Goal: Contribute content: Contribute content

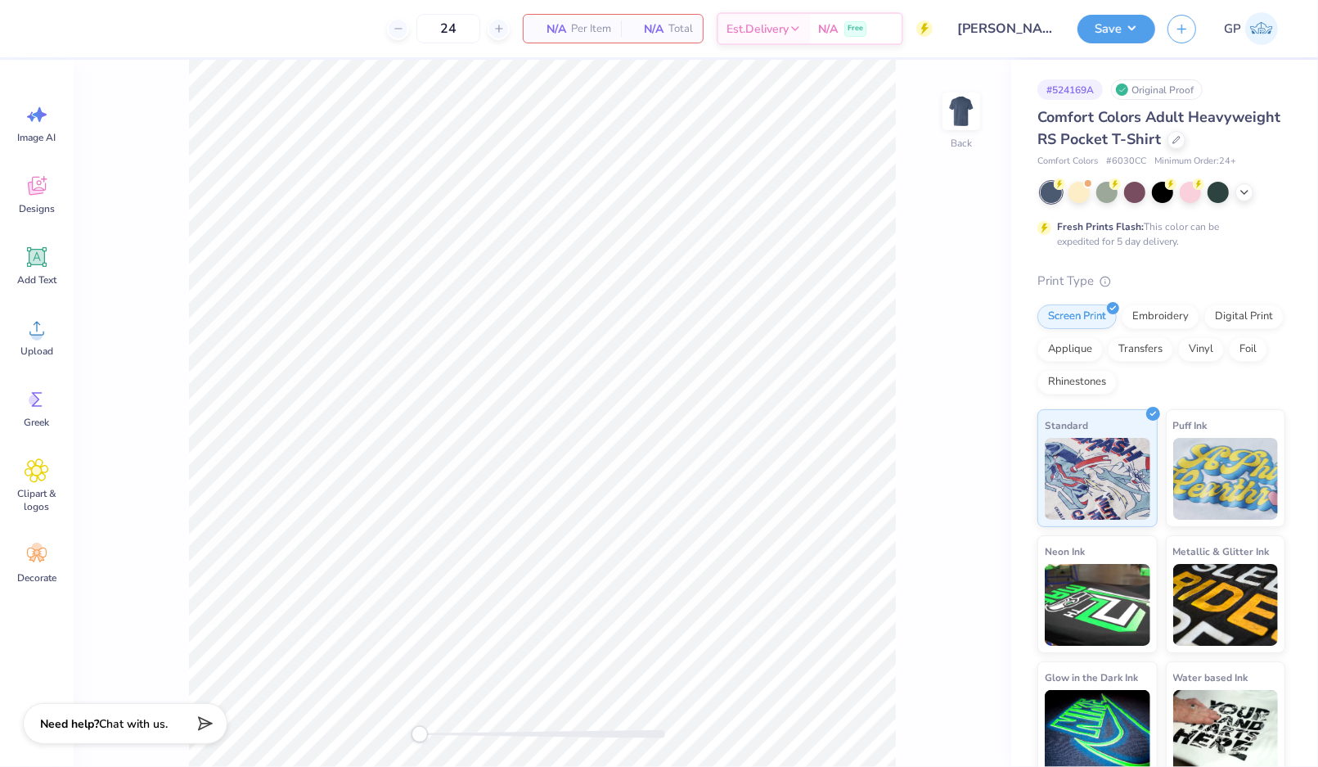
click at [942, 100] on div "Back" at bounding box center [543, 413] width 938 height 707
click at [997, 102] on div "Back" at bounding box center [543, 413] width 938 height 707
click at [976, 106] on img at bounding box center [961, 111] width 65 height 65
click at [35, 341] on div "Upload" at bounding box center [36, 336] width 59 height 61
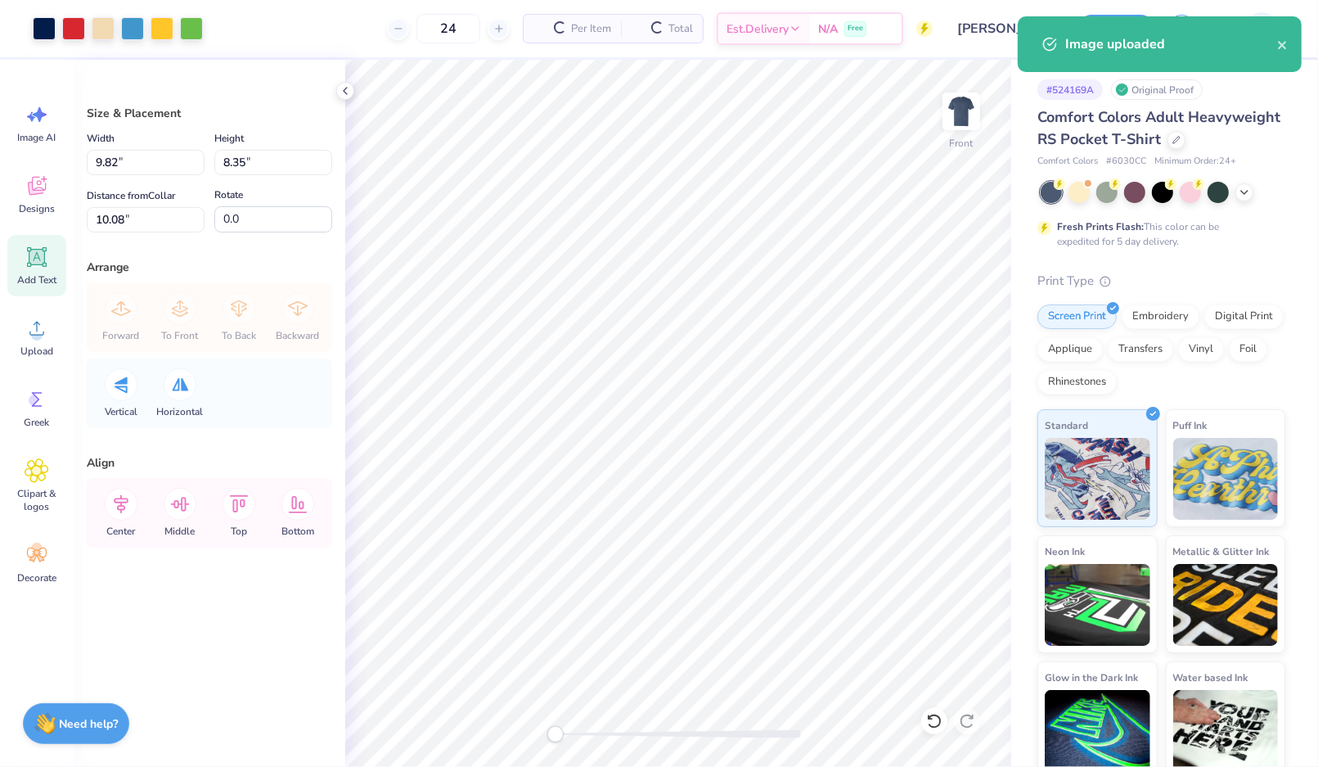
click at [30, 266] on icon at bounding box center [37, 257] width 20 height 20
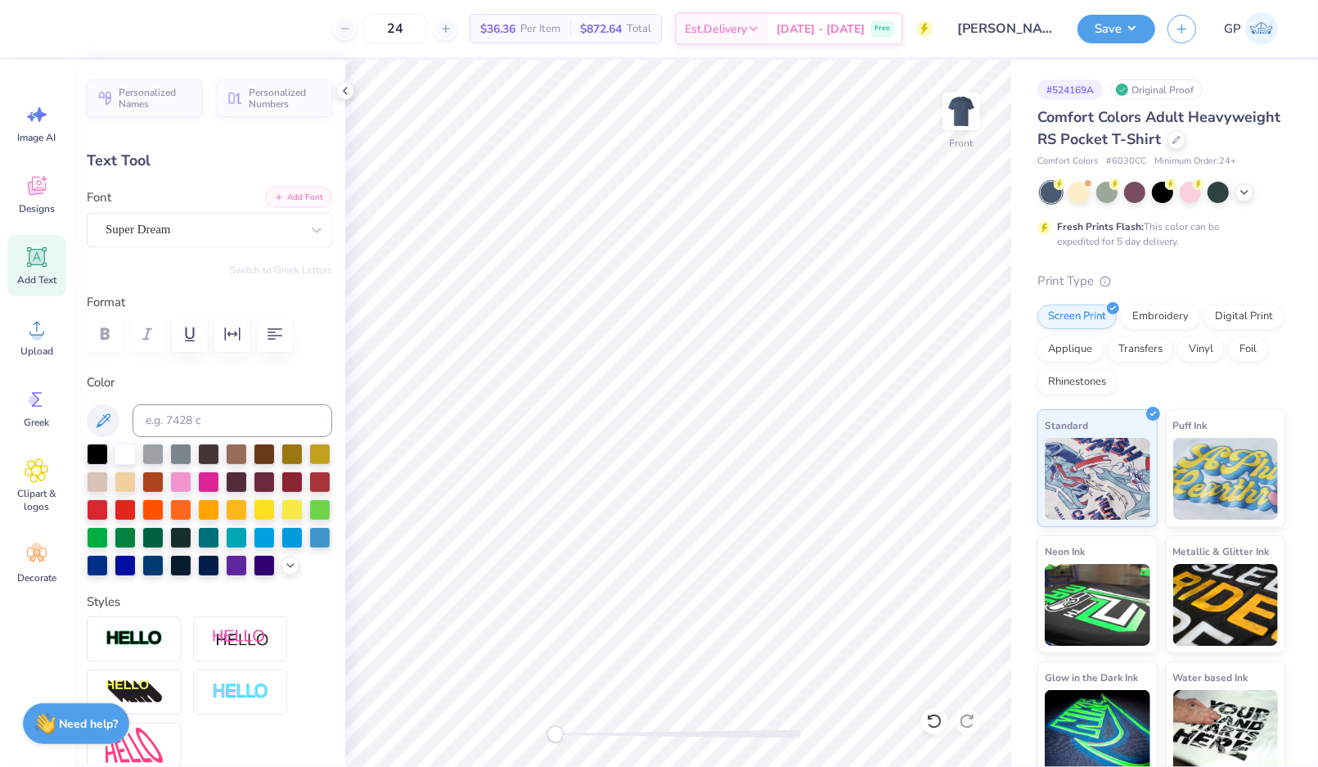
click at [298, 201] on button "Add Font" at bounding box center [298, 197] width 67 height 21
type textarea "7"
type textarea "2025"
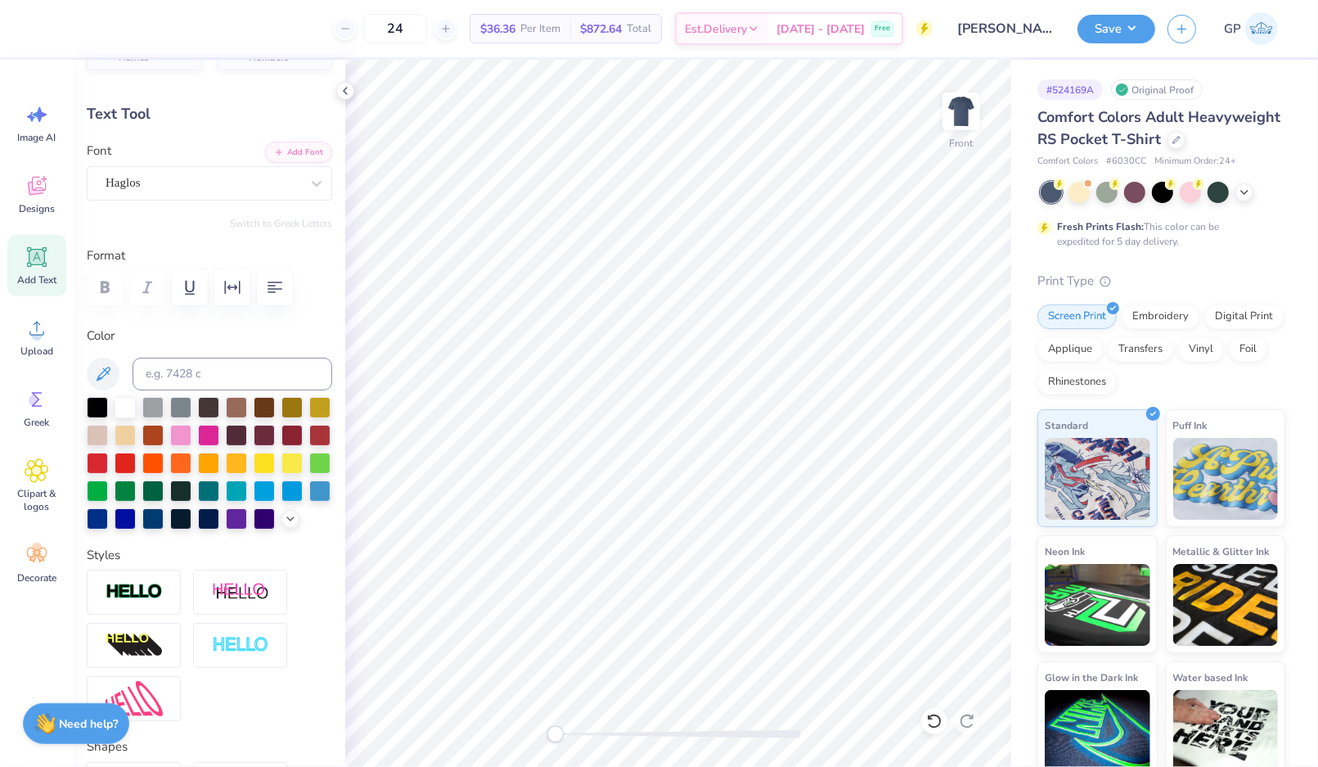
scroll to position [59, 0]
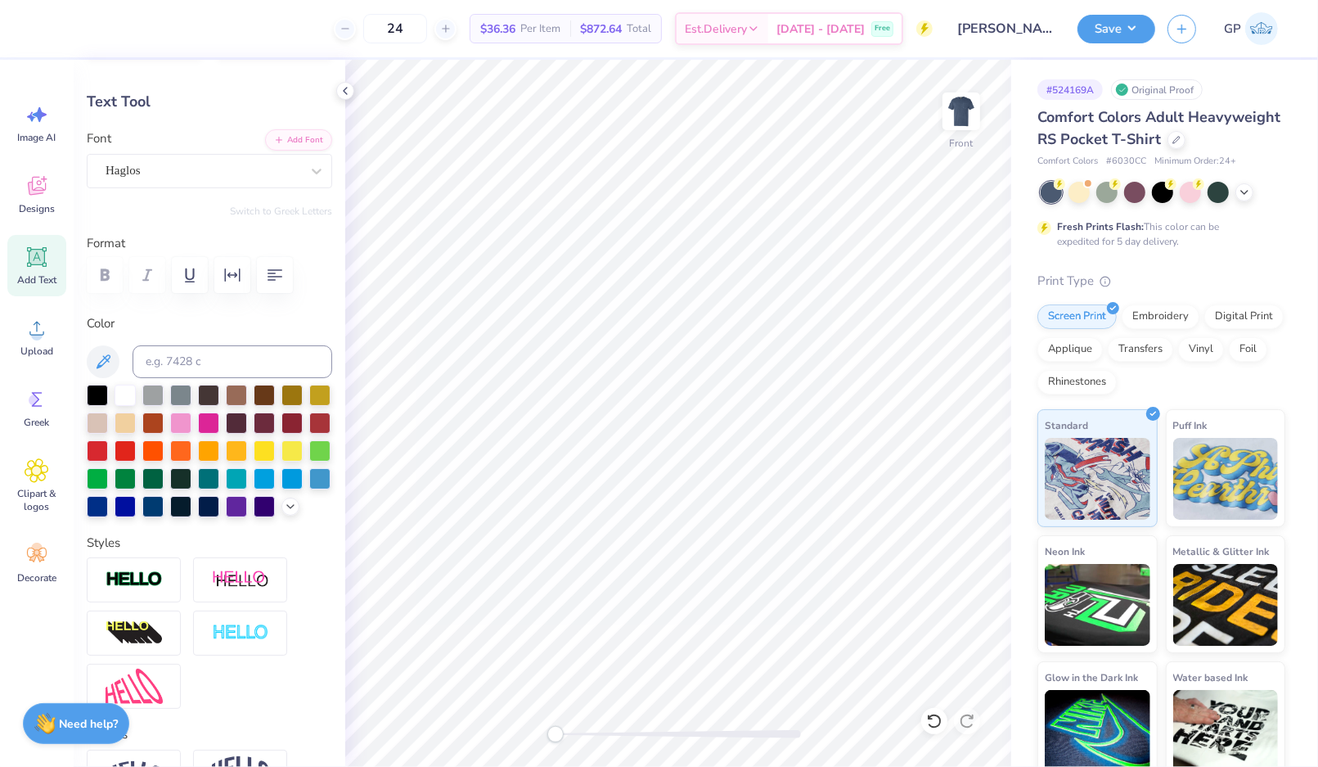
click at [169, 517] on div at bounding box center [209, 451] width 245 height 133
click at [284, 511] on icon at bounding box center [290, 504] width 13 height 13
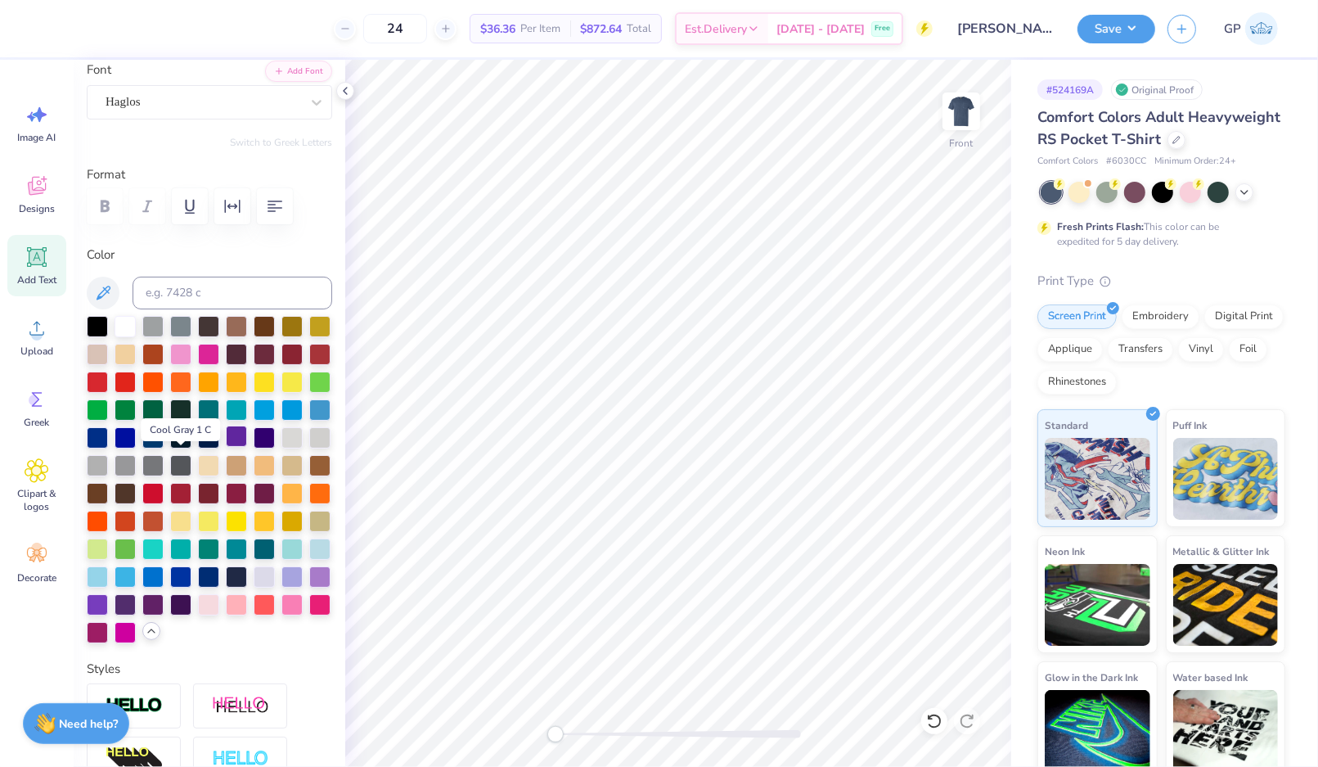
scroll to position [128, 0]
click at [198, 474] on div at bounding box center [208, 462] width 21 height 21
click at [646, 730] on div at bounding box center [678, 734] width 245 height 8
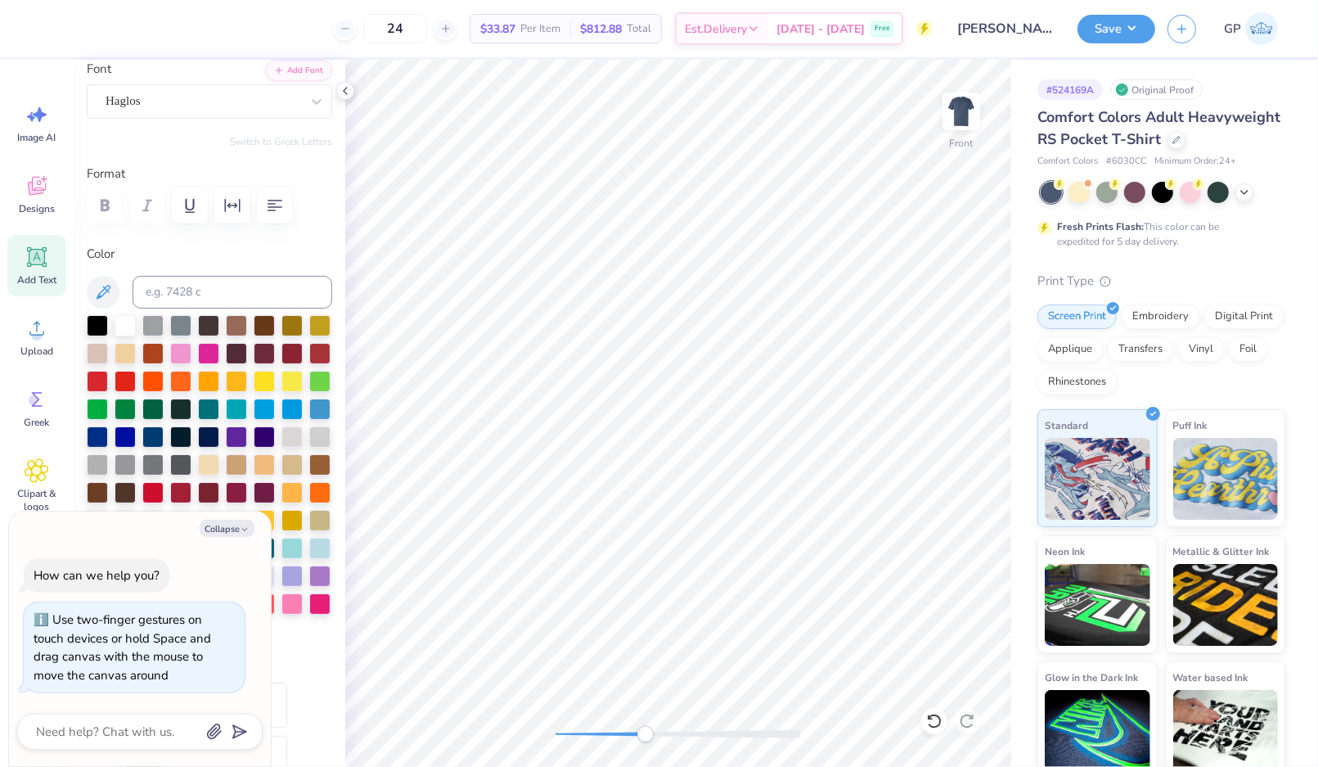
type textarea "x"
type input "2.50"
type input "0.86"
type input "15.56"
type textarea "x"
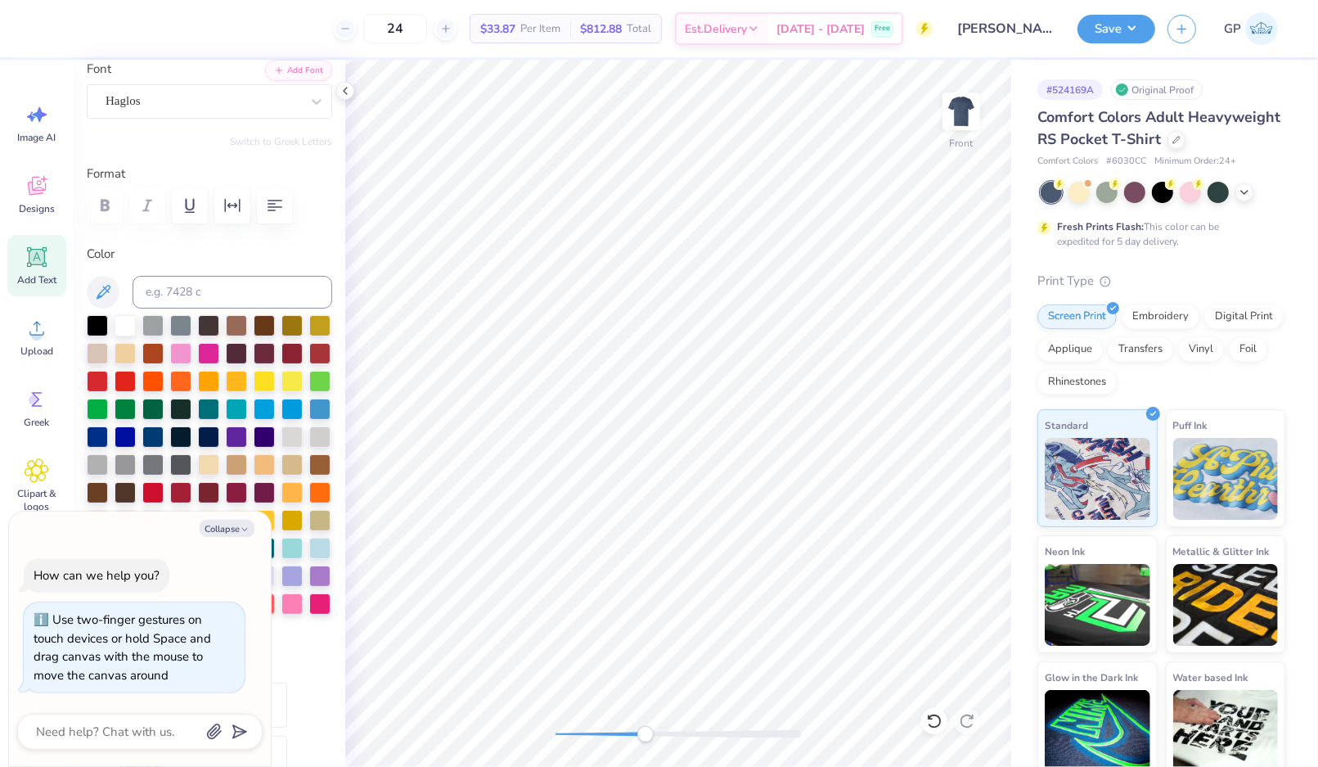
type input "1.23"
type input "0.42"
type input "16.00"
type textarea "x"
type input "1.11"
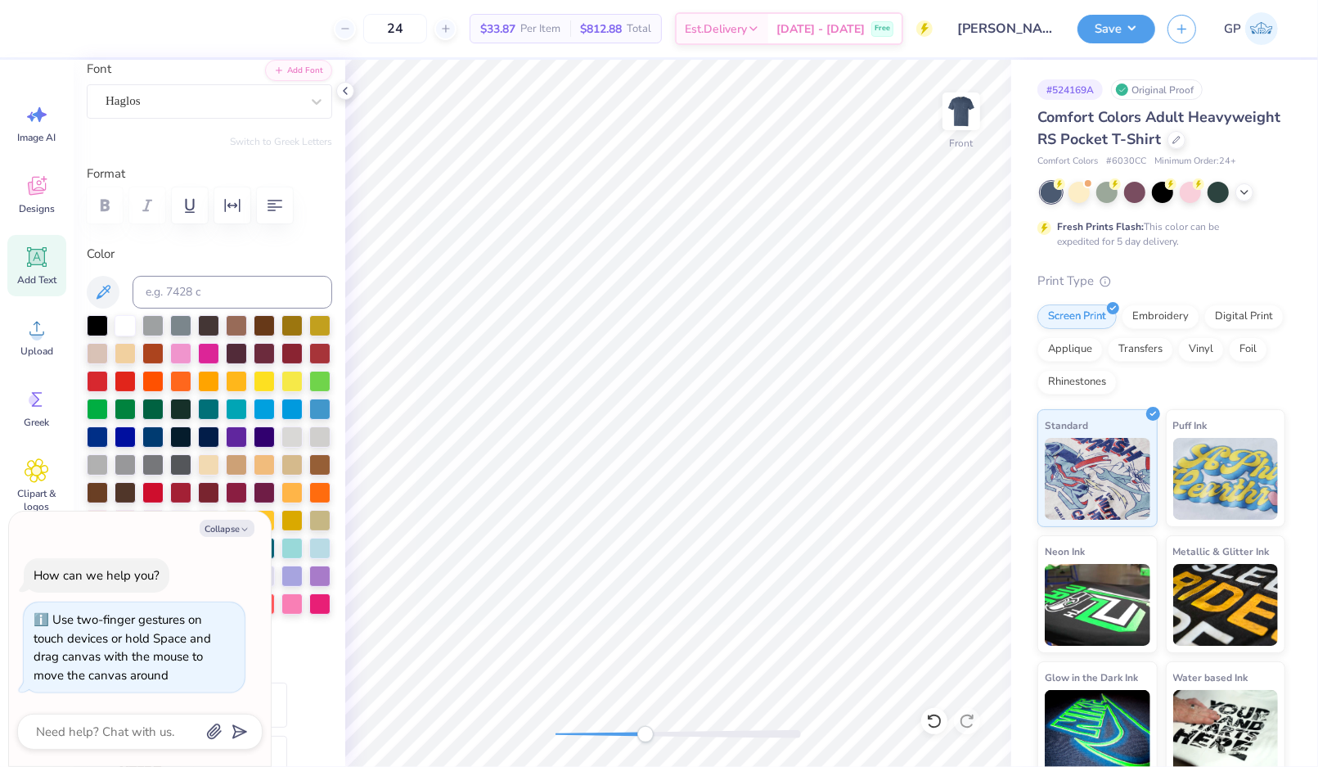
type input "0.38"
type input "15.96"
click at [485, 713] on div "Front" at bounding box center [678, 413] width 666 height 707
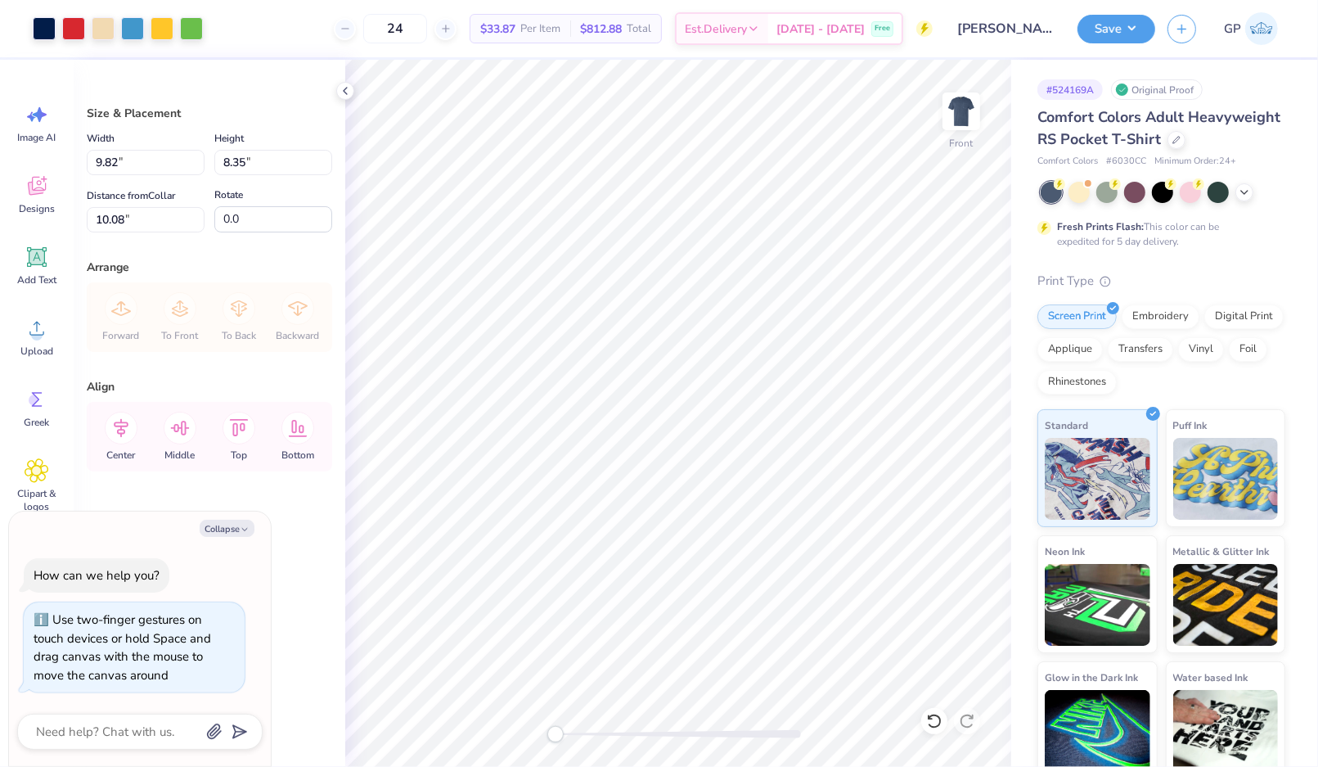
type textarea "x"
type input "3.33"
click at [156, 163] on input "9.82" at bounding box center [146, 162] width 118 height 25
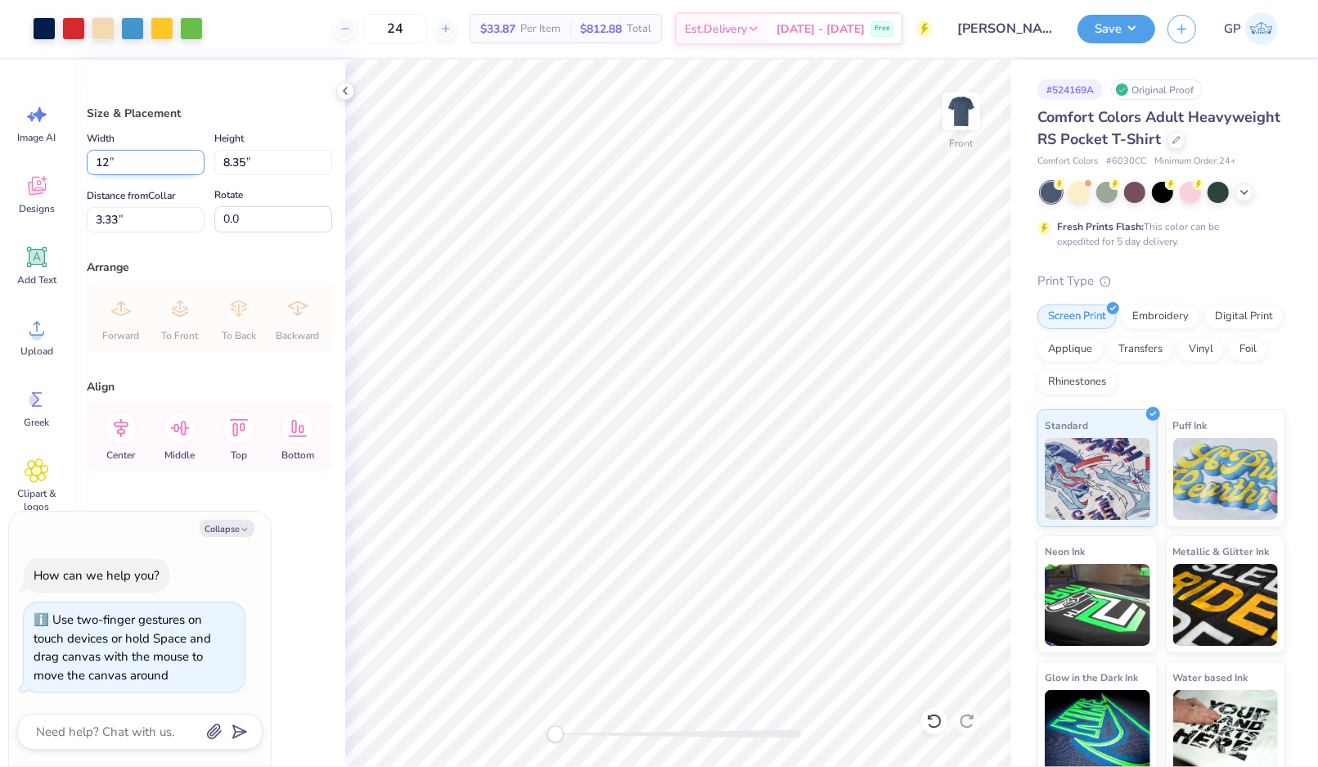
type input "12"
type textarea "x"
type input "12.00"
type input "10.20"
click at [137, 219] on input "2.40" at bounding box center [146, 219] width 118 height 25
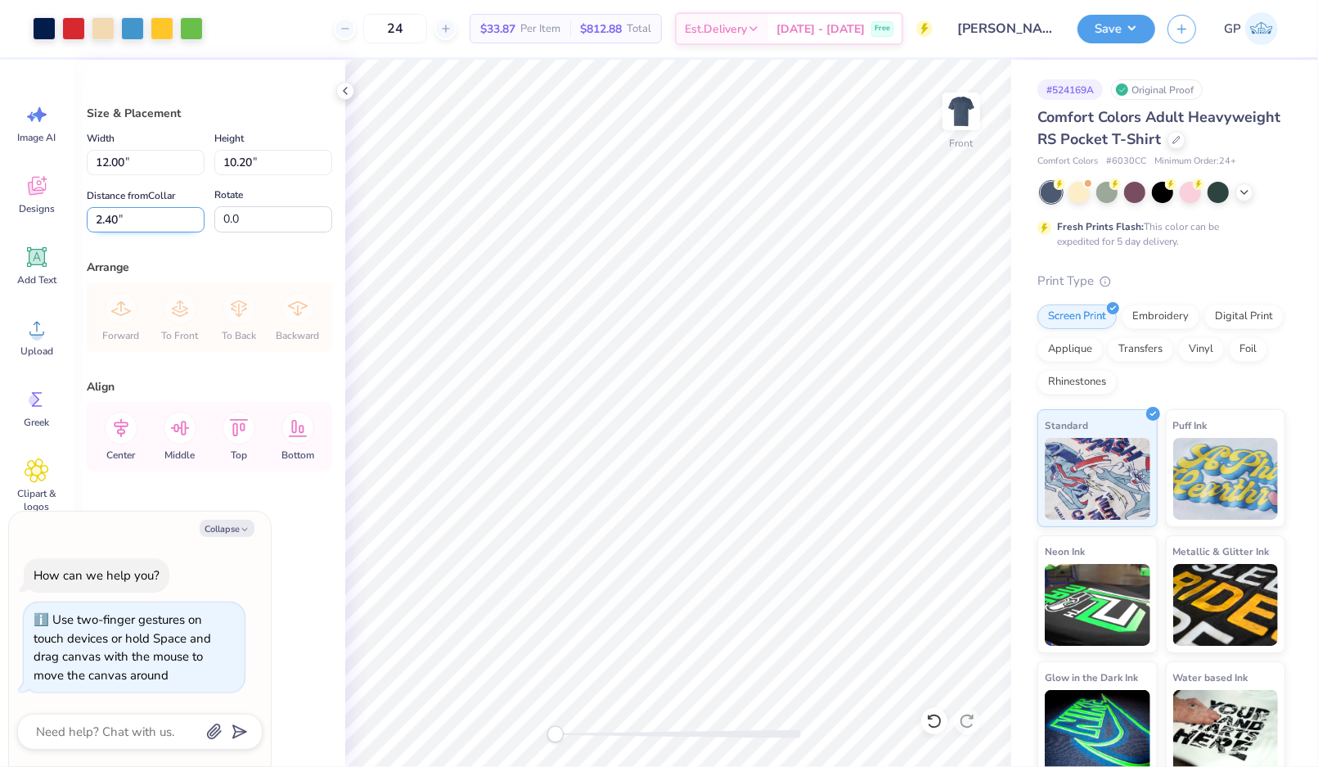
click at [137, 219] on input "2.40" at bounding box center [146, 219] width 118 height 25
type input "3"
type textarea "x"
type input "3.00"
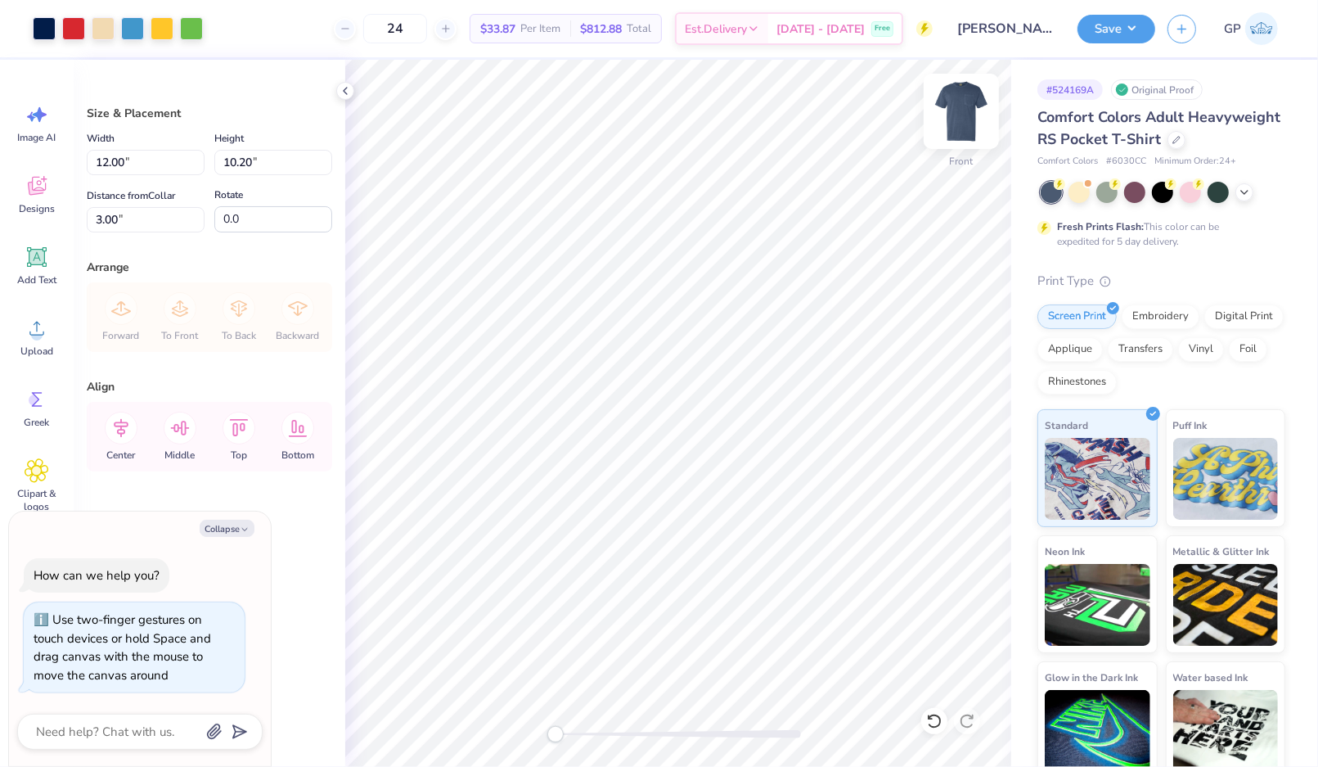
click at [976, 106] on img at bounding box center [961, 111] width 65 height 65
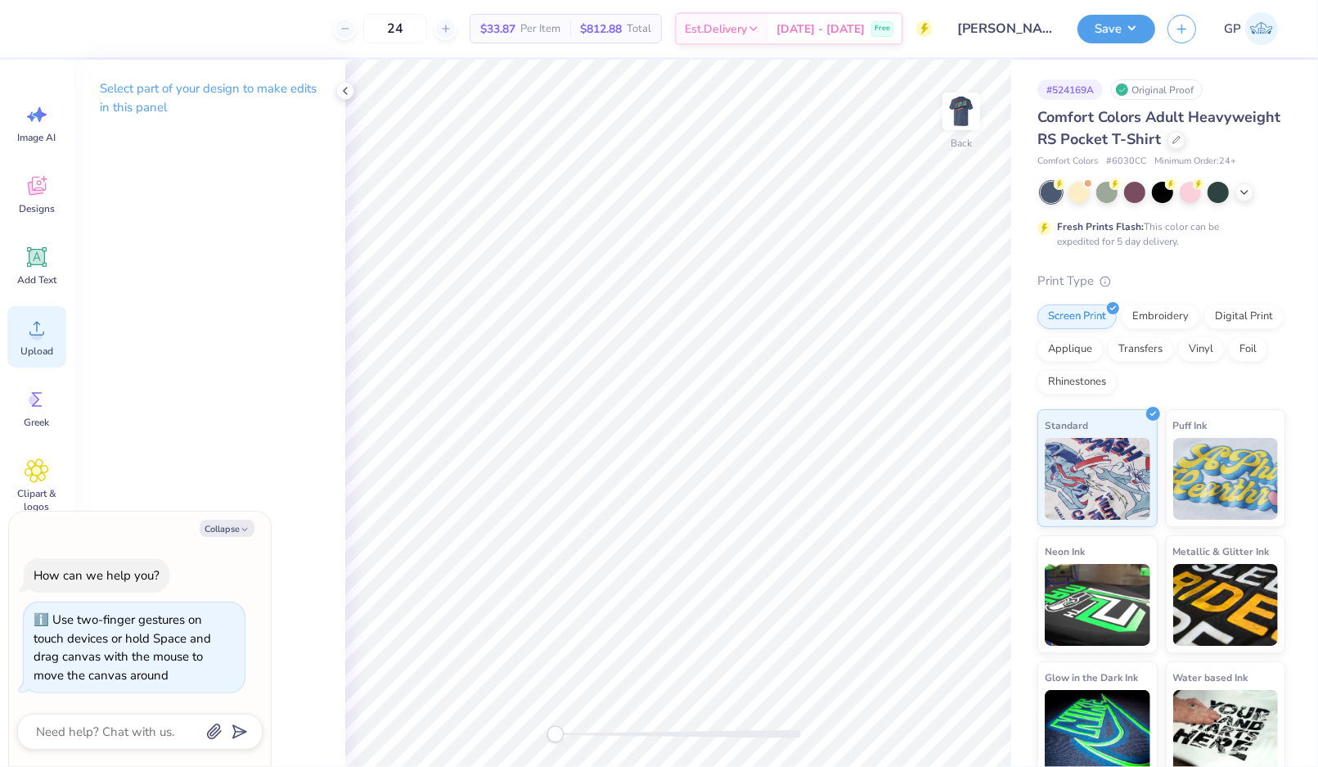
click at [39, 339] on circle at bounding box center [36, 334] width 11 height 11
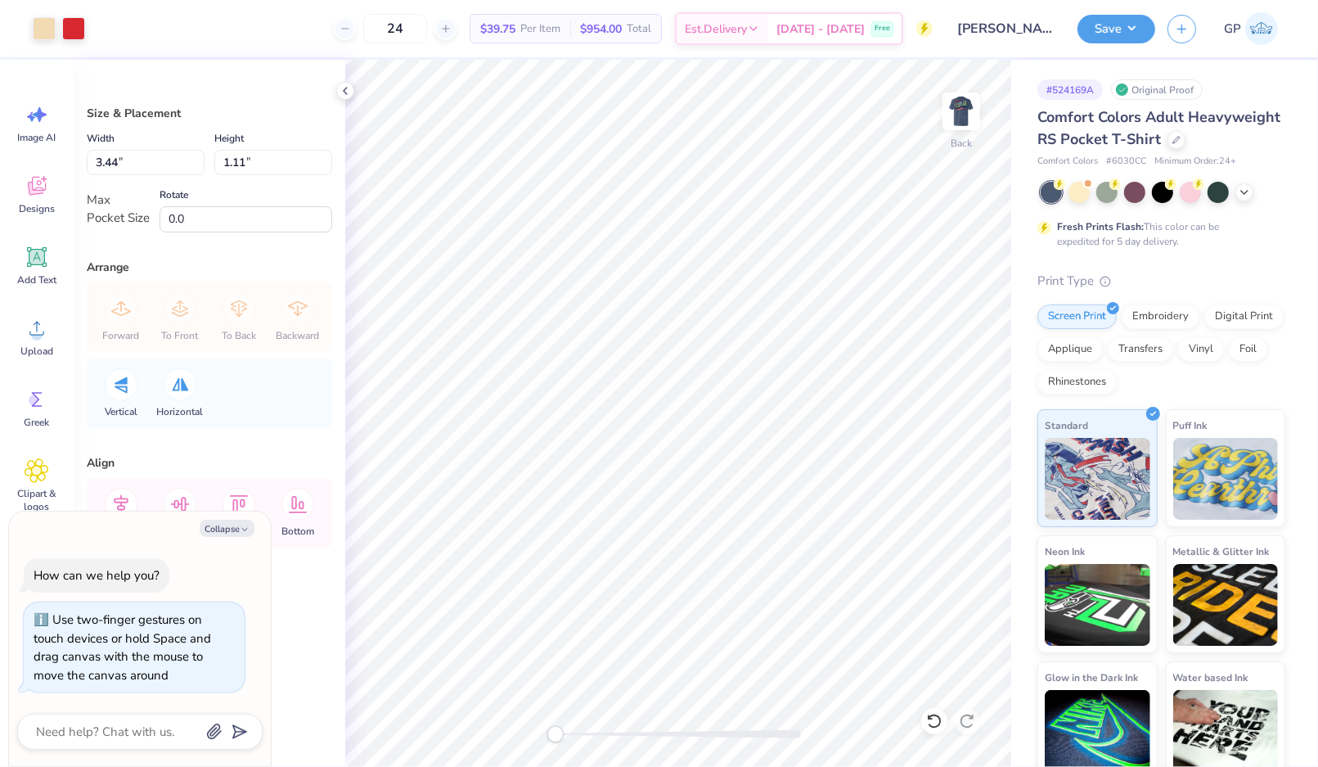
click at [614, 736] on div at bounding box center [678, 734] width 245 height 8
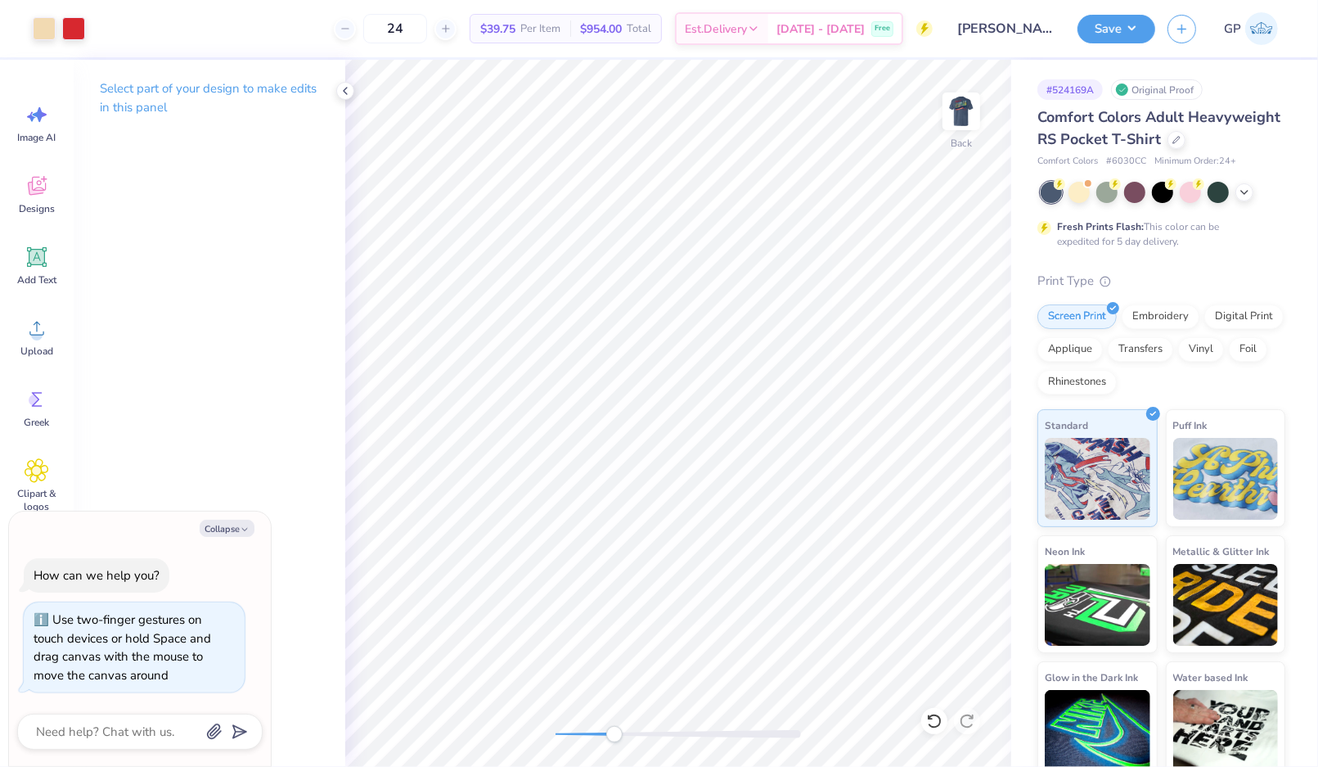
click at [651, 734] on div at bounding box center [678, 734] width 245 height 8
click at [41, 248] on icon at bounding box center [37, 257] width 25 height 25
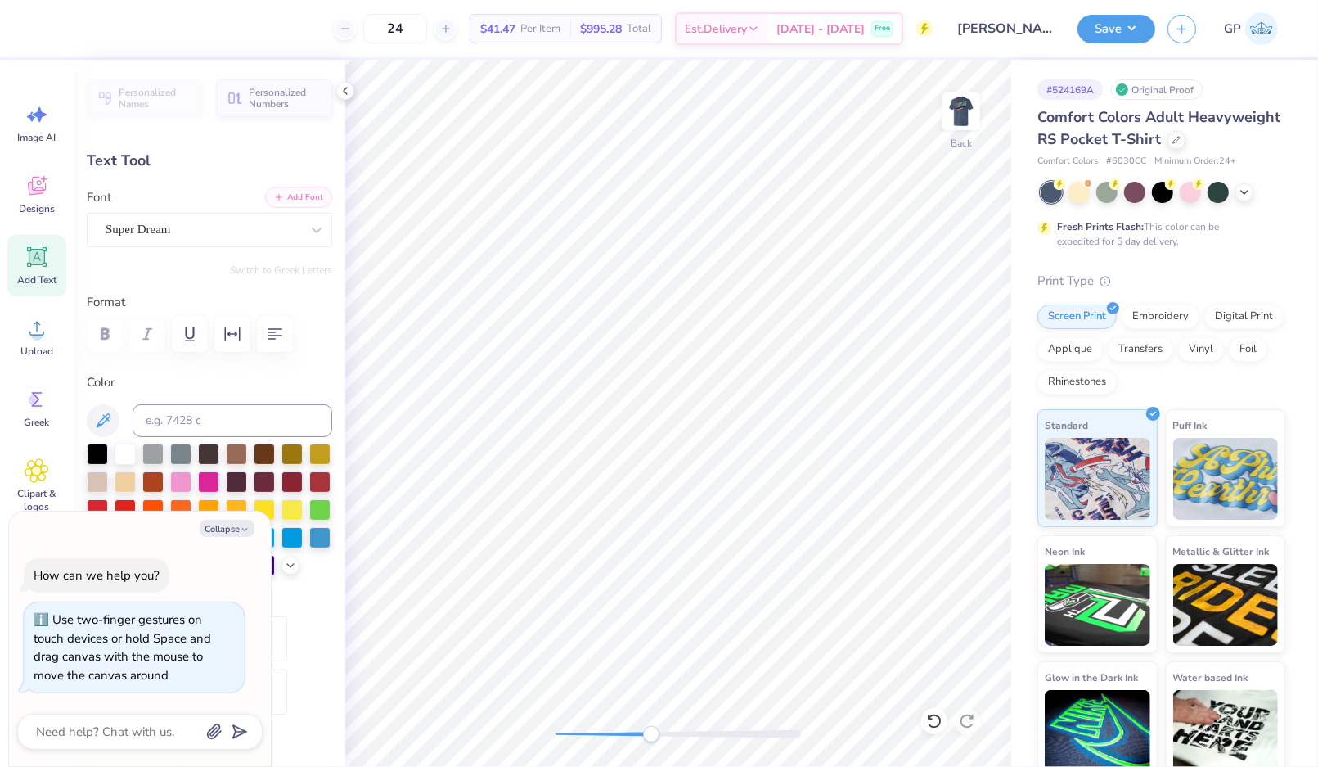
click at [270, 203] on button "Add Font" at bounding box center [298, 197] width 67 height 21
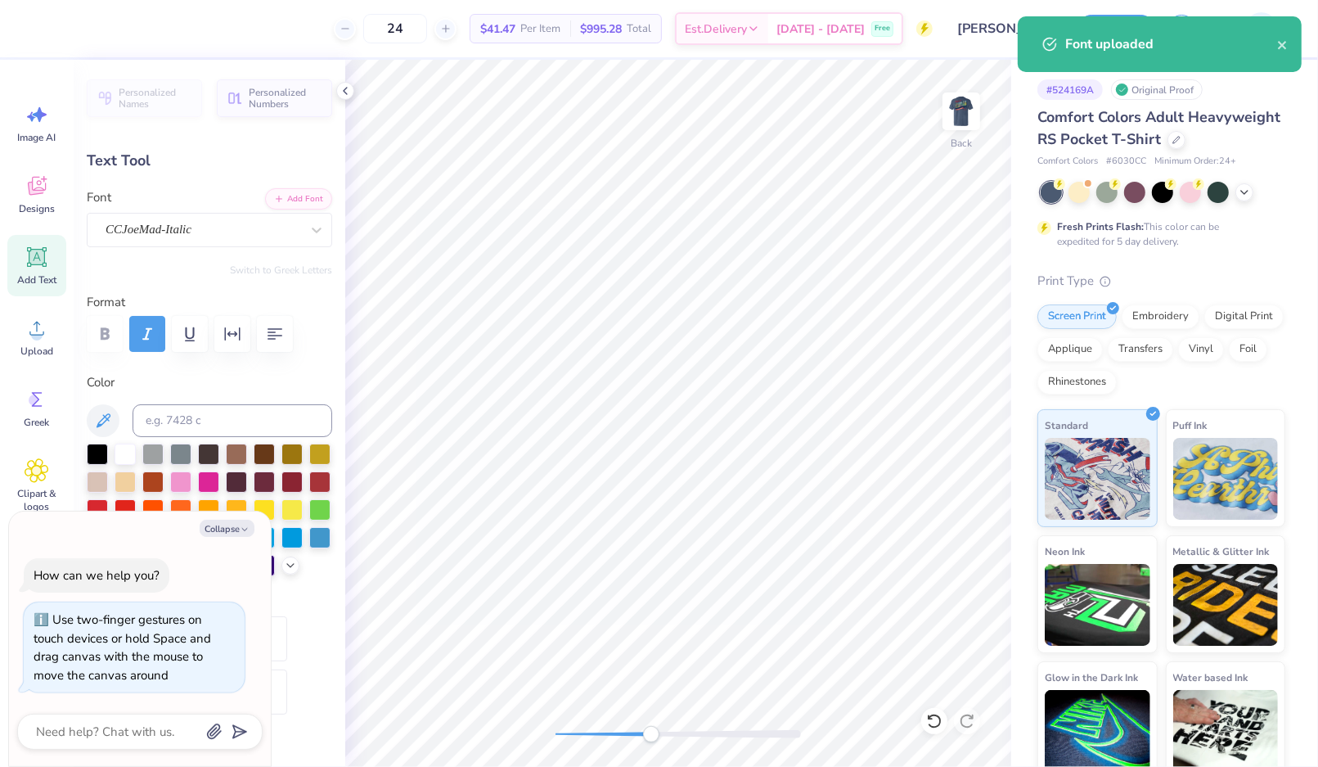
scroll to position [16, 2]
paste textarea "zeta x sigma chi"
type textarea "x"
type textarea "zeta x sigma chi"
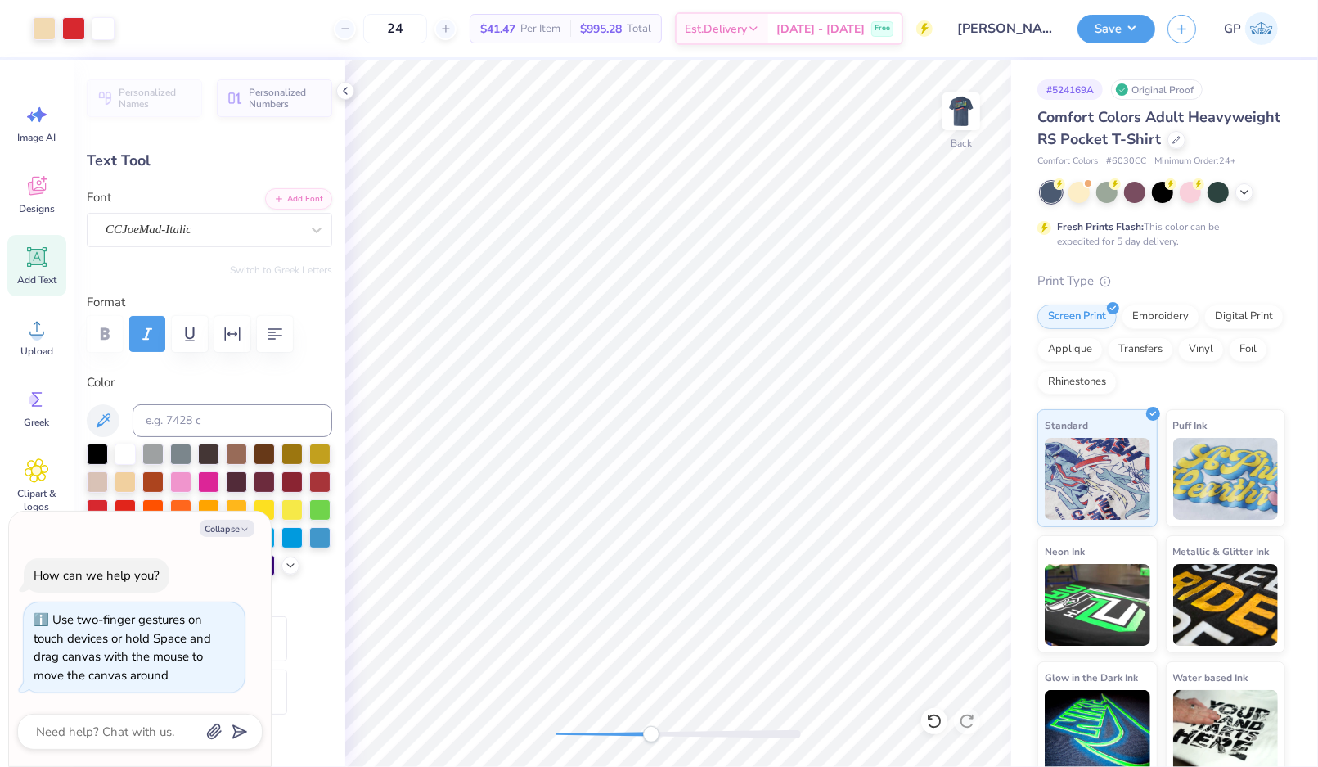
type textarea "x"
type input "3.43"
type input "0.29"
type textarea "x"
type input "2.00"
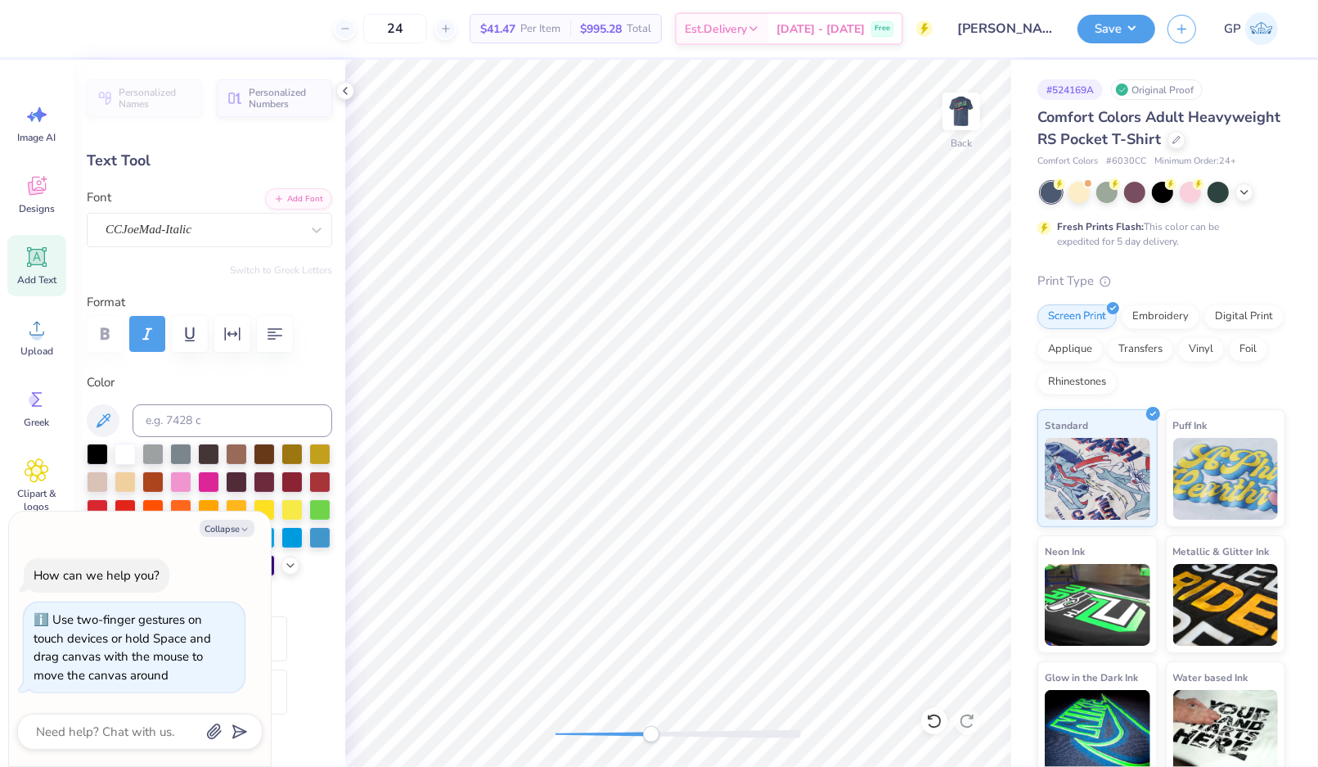
type input "0.17"
type textarea "x"
type input "2.50"
type input "0.21"
type textarea "x"
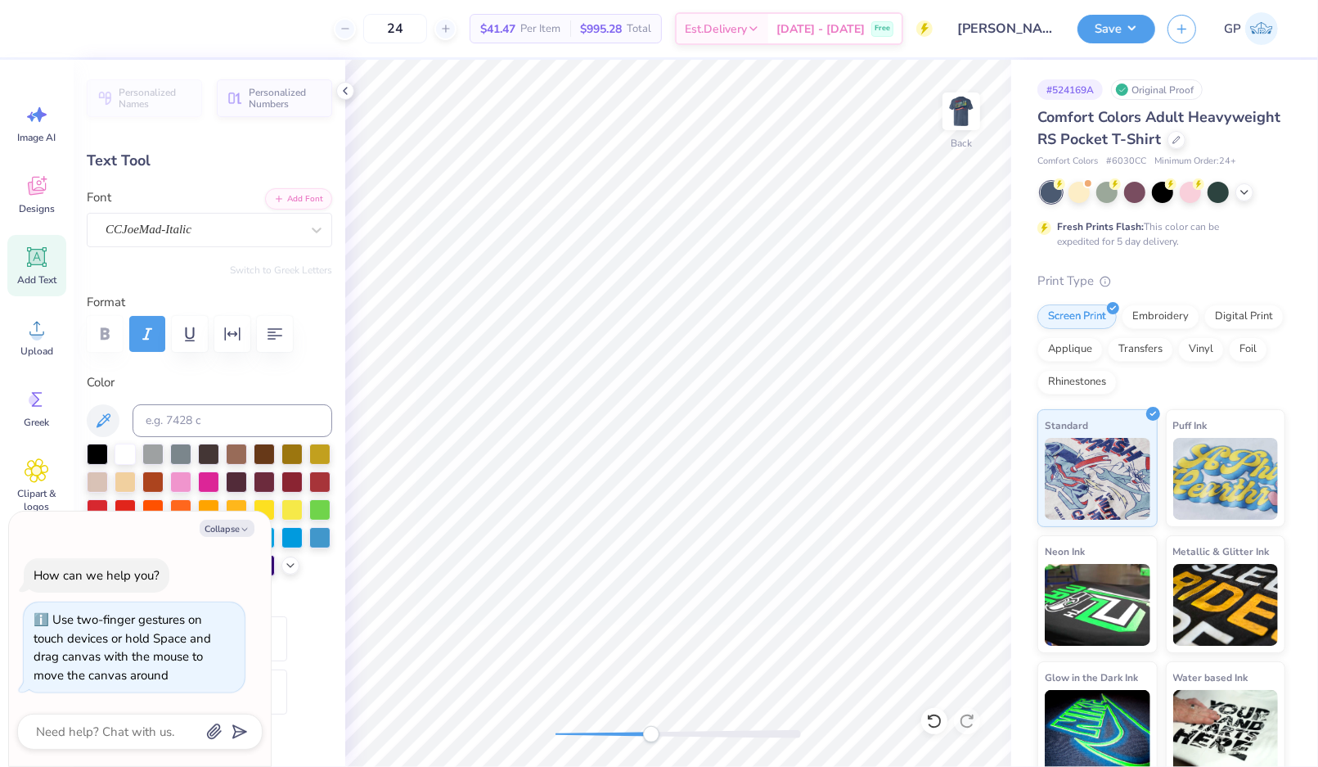
type input "2.51"
click at [223, 524] on button "Collapse" at bounding box center [227, 528] width 55 height 17
type textarea "x"
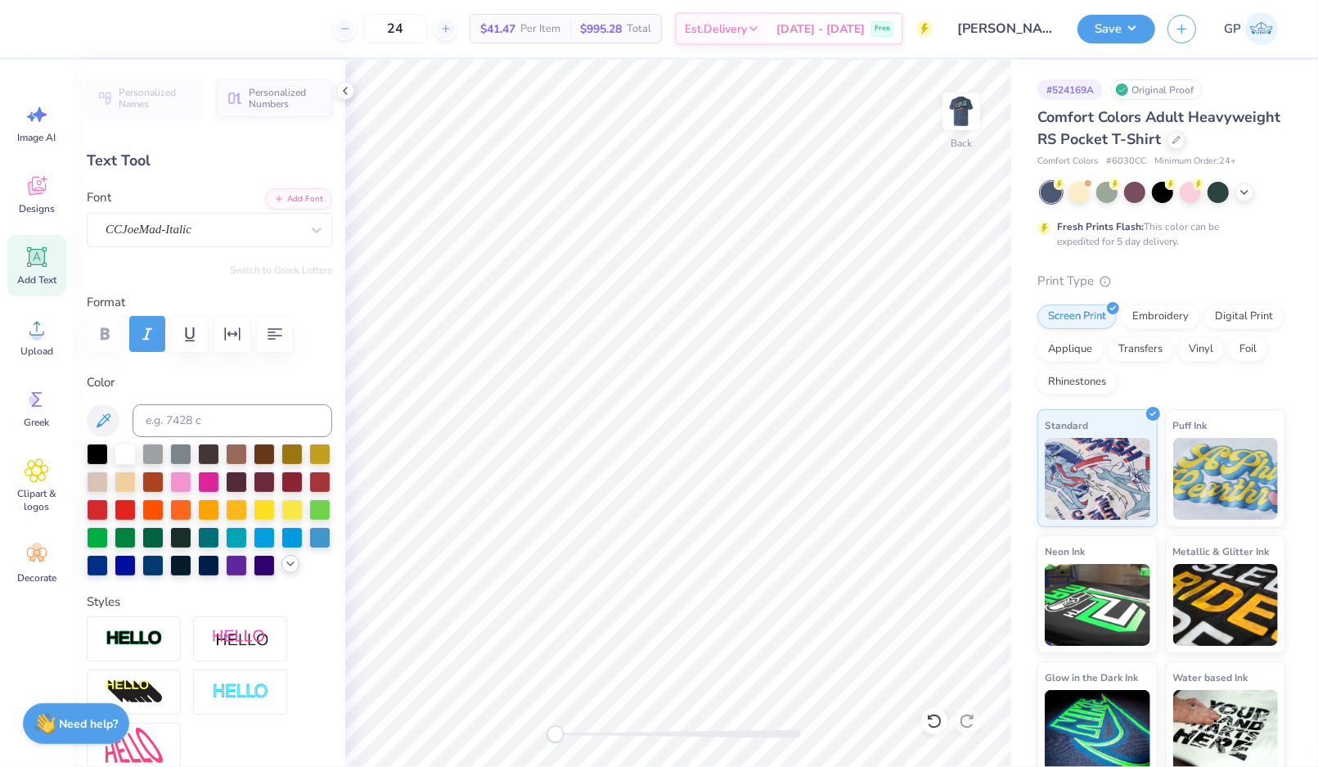
click at [169, 576] on div at bounding box center [209, 509] width 245 height 133
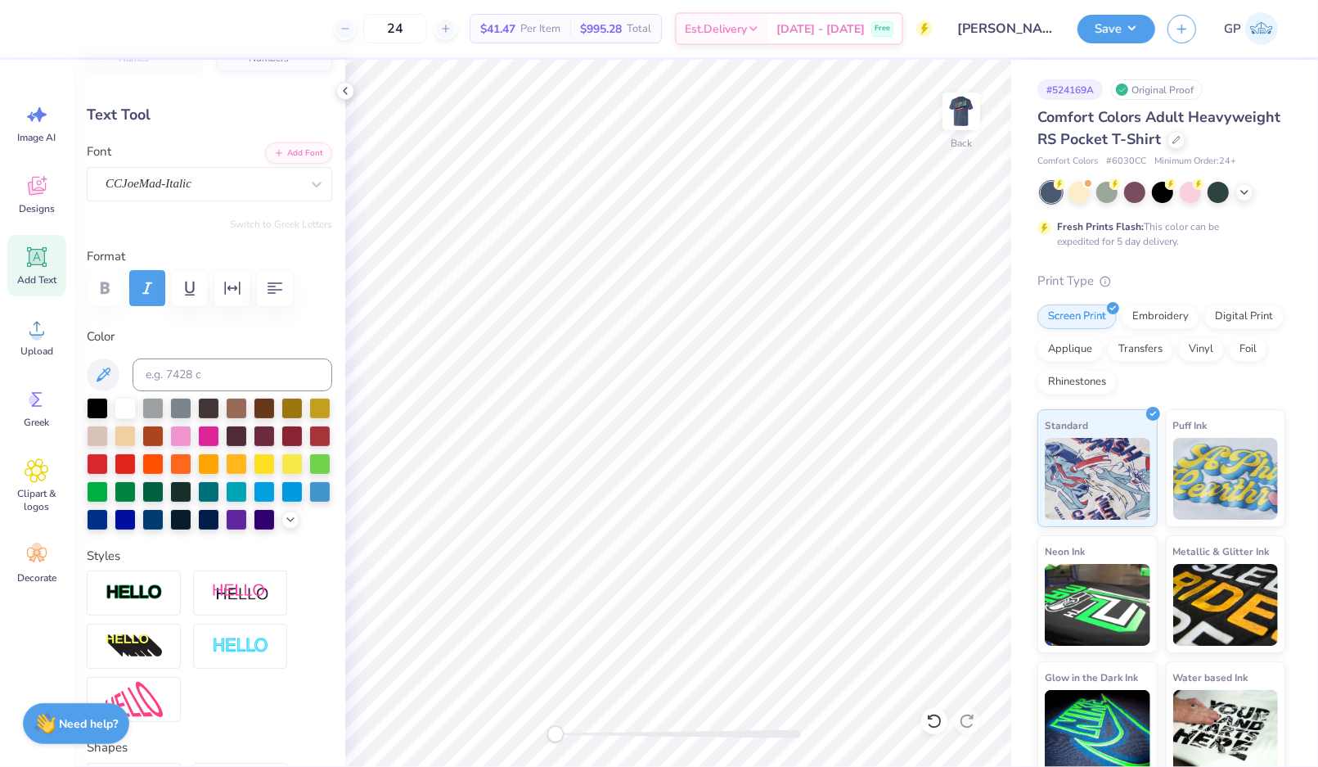
scroll to position [61, 0]
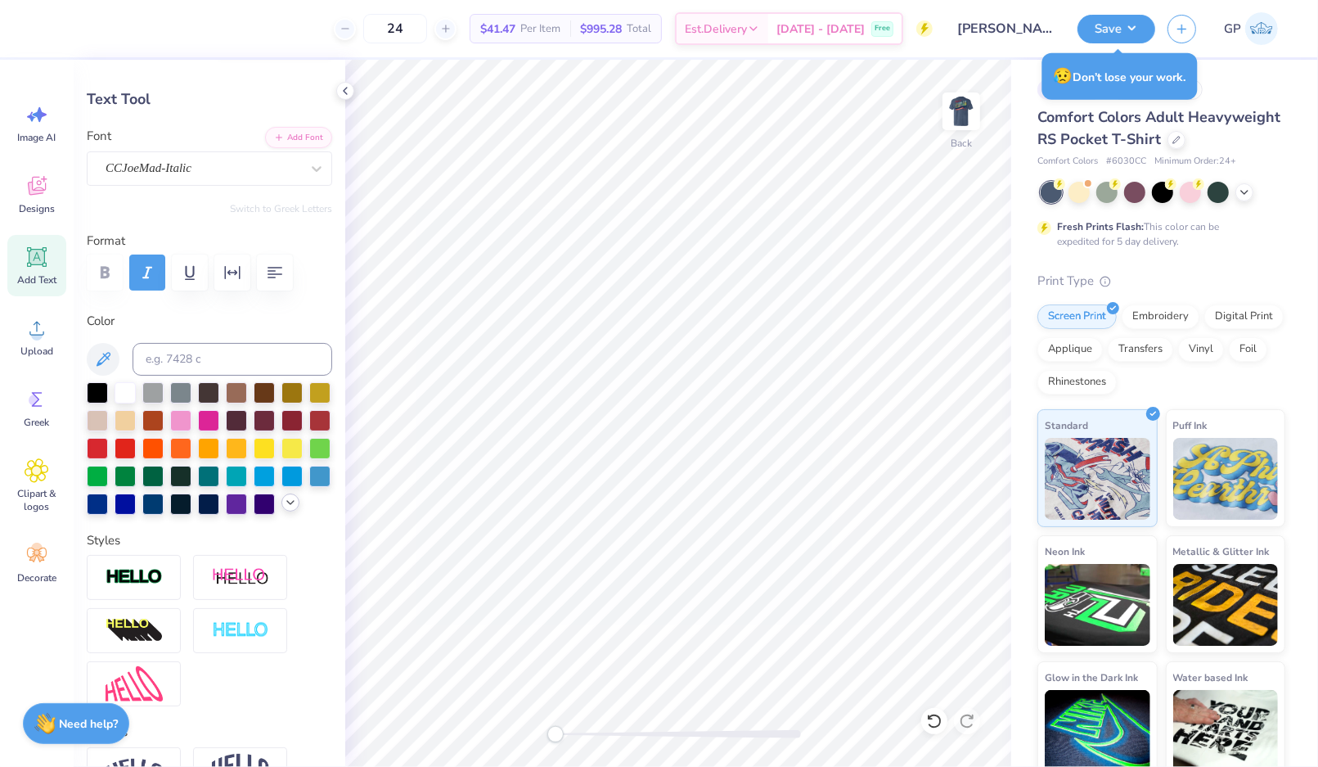
click at [284, 509] on icon at bounding box center [290, 502] width 13 height 13
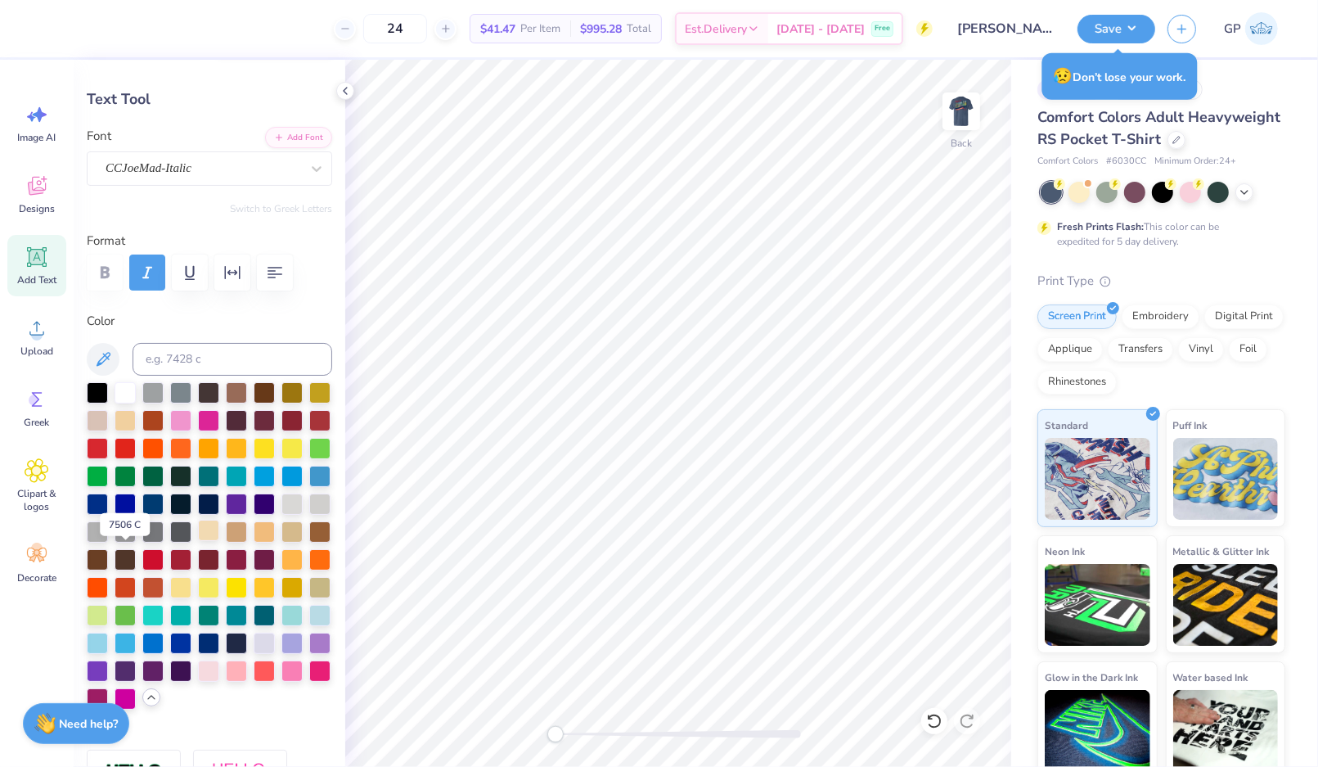
click at [198, 541] on div at bounding box center [208, 530] width 21 height 21
click at [644, 736] on div at bounding box center [678, 734] width 245 height 8
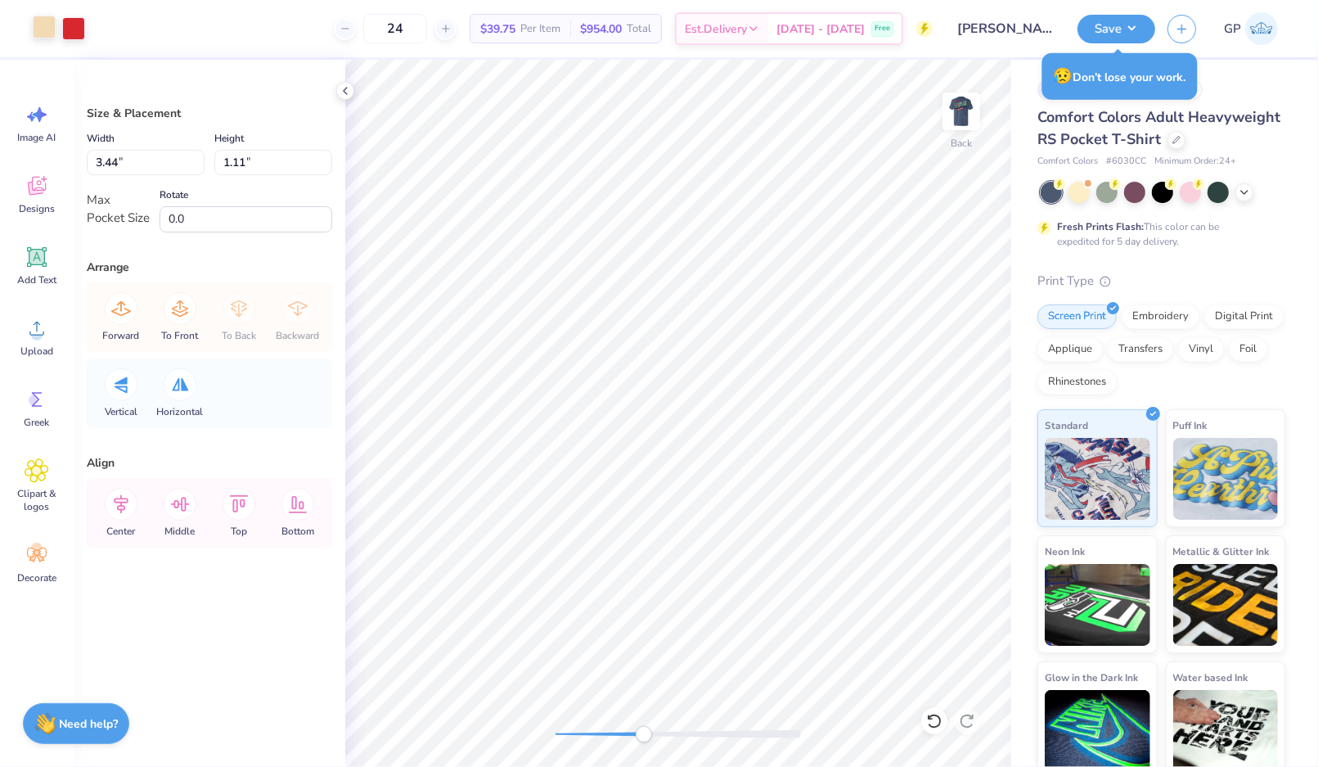
click at [42, 22] on div at bounding box center [44, 27] width 23 height 23
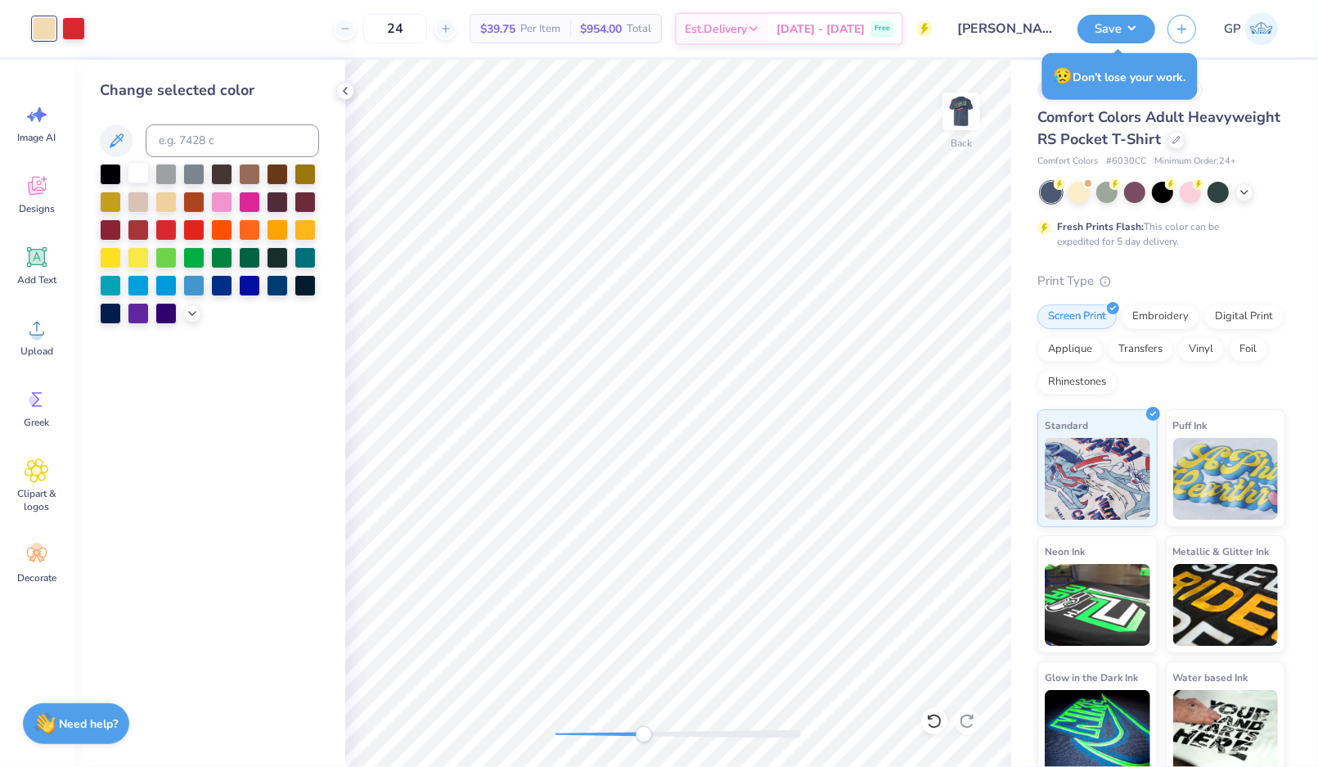
click at [143, 176] on div at bounding box center [138, 172] width 21 height 21
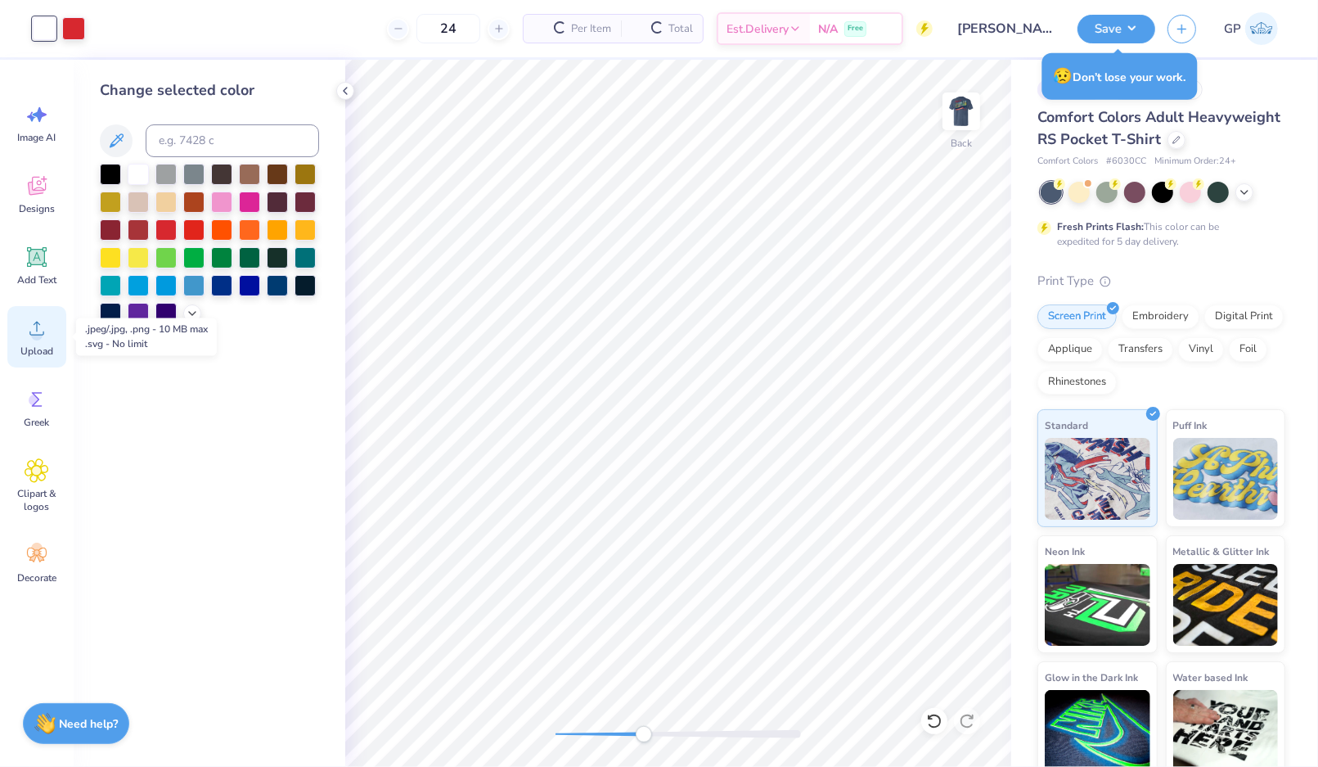
click at [41, 346] on span "Upload" at bounding box center [36, 350] width 33 height 13
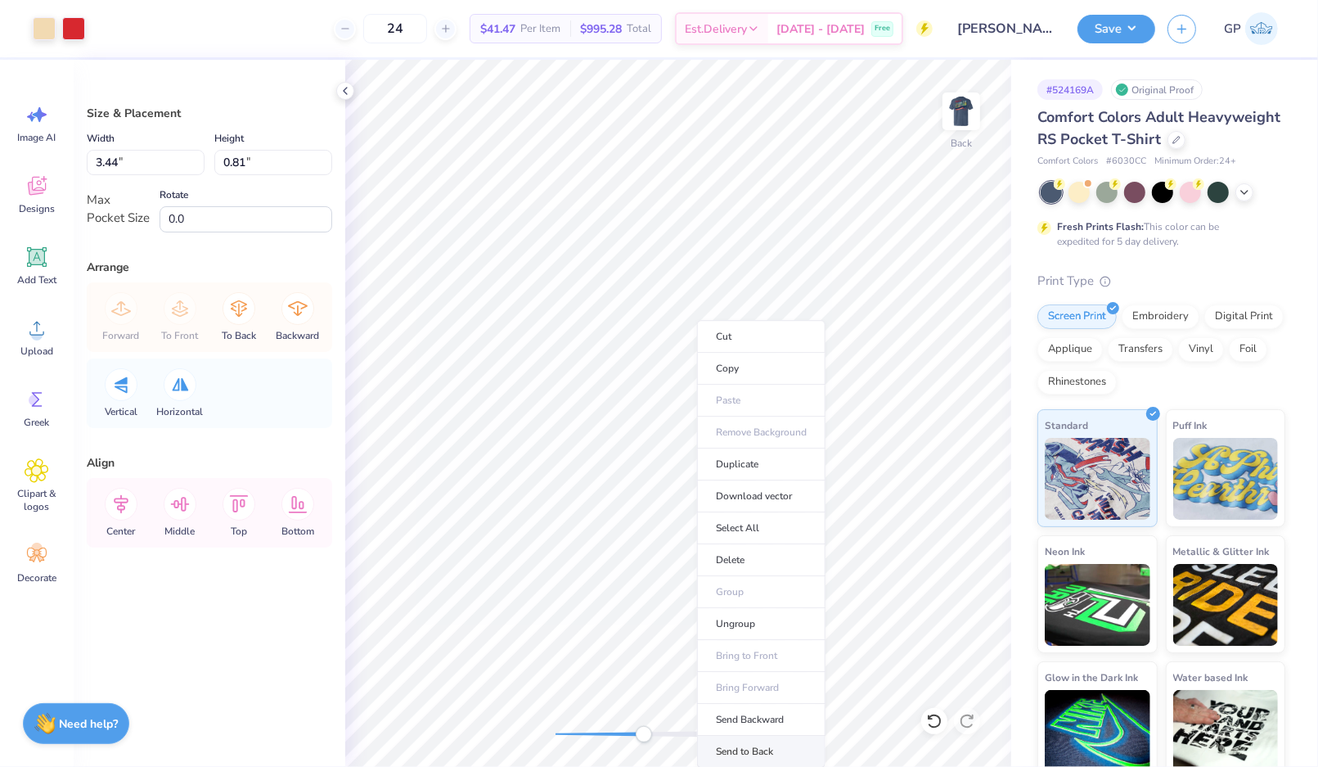
click at [756, 745] on li "Send to Back" at bounding box center [761, 752] width 128 height 32
type input "1.11"
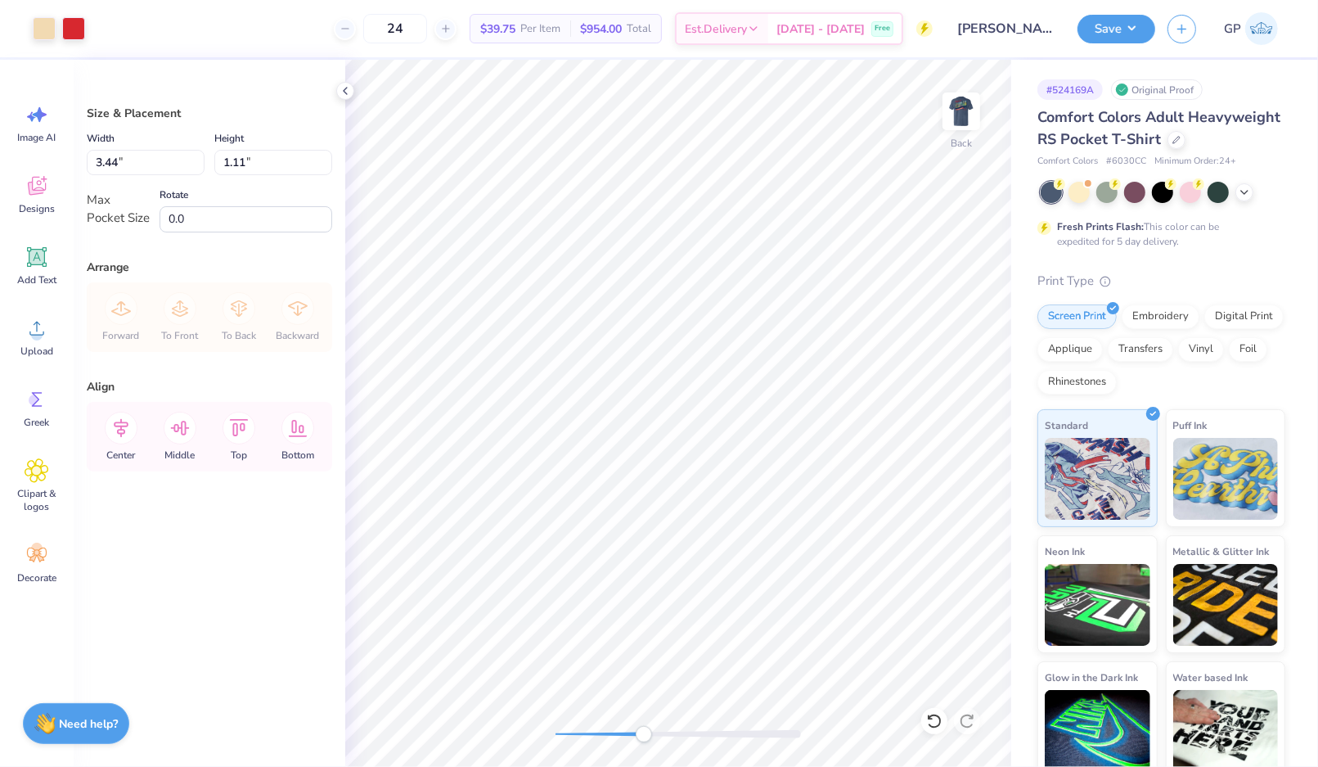
type input "3.46"
type input "1.12"
click at [489, 713] on div "Back" at bounding box center [678, 413] width 666 height 707
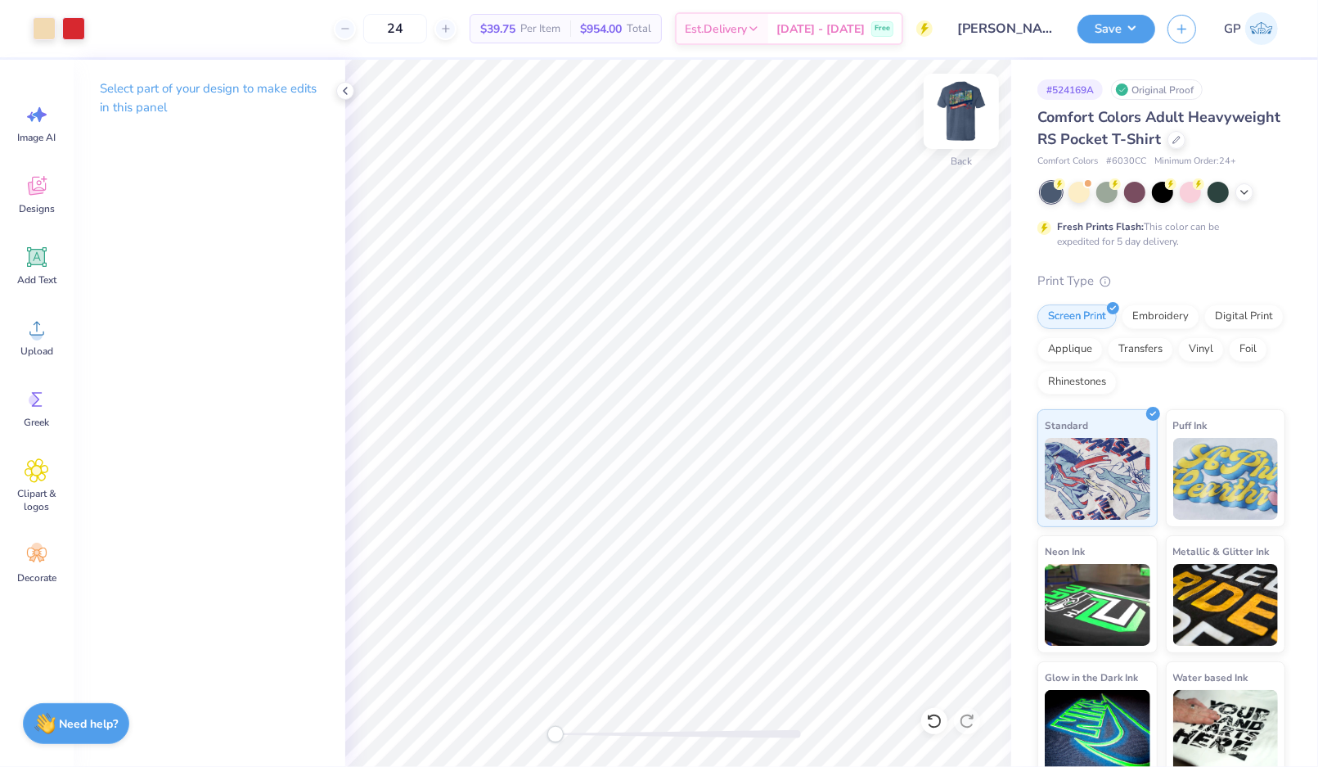
click at [966, 113] on img at bounding box center [961, 111] width 65 height 65
click at [1109, 34] on button "Save" at bounding box center [1117, 26] width 78 height 29
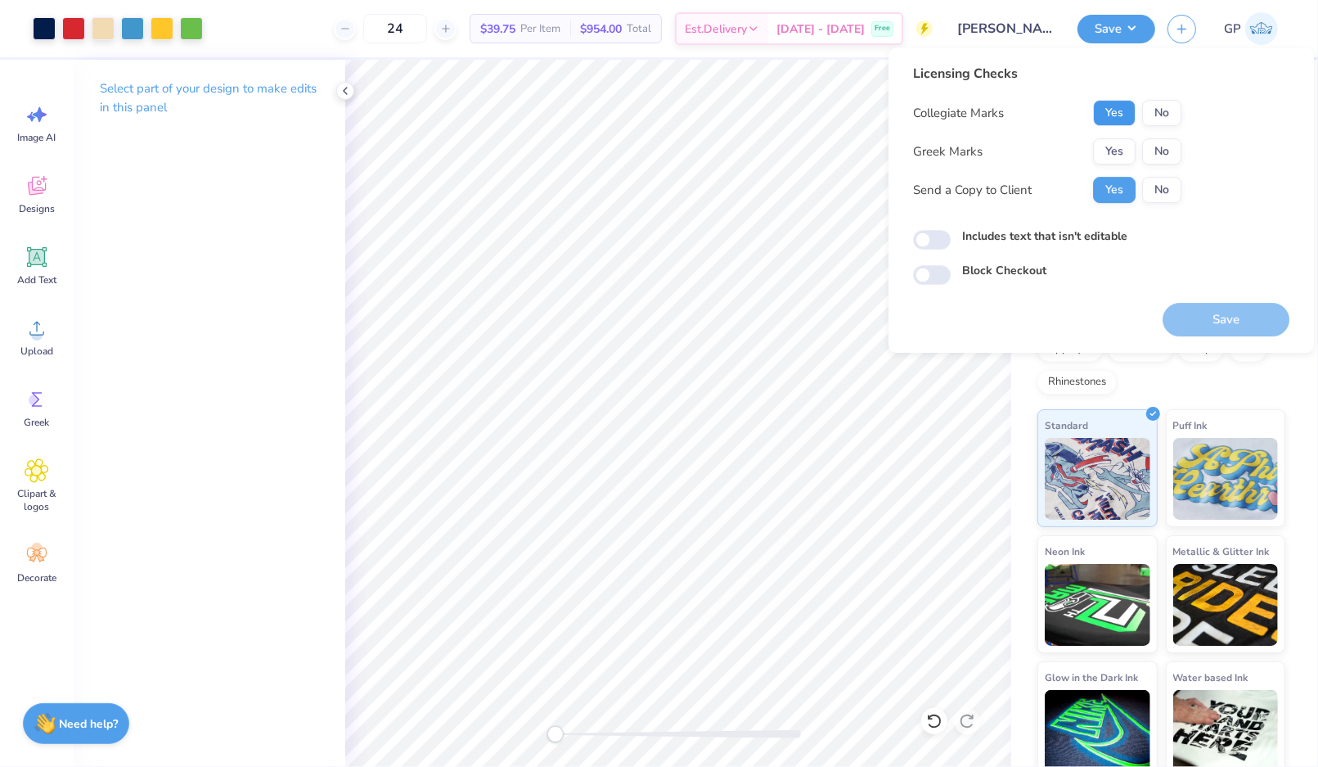
click at [1114, 115] on button "Yes" at bounding box center [1114, 113] width 43 height 26
click at [1108, 160] on button "Yes" at bounding box center [1114, 151] width 43 height 26
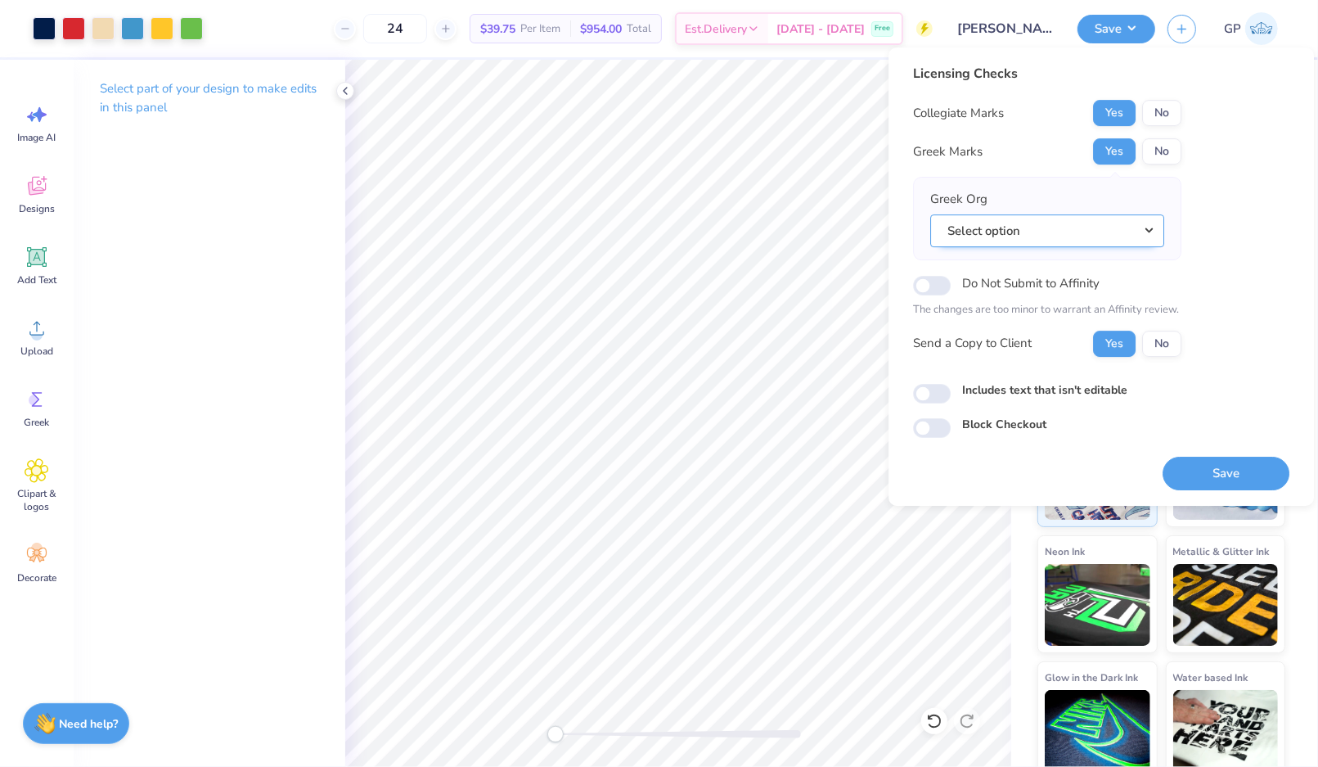
click at [980, 234] on button "Select option" at bounding box center [1047, 231] width 234 height 34
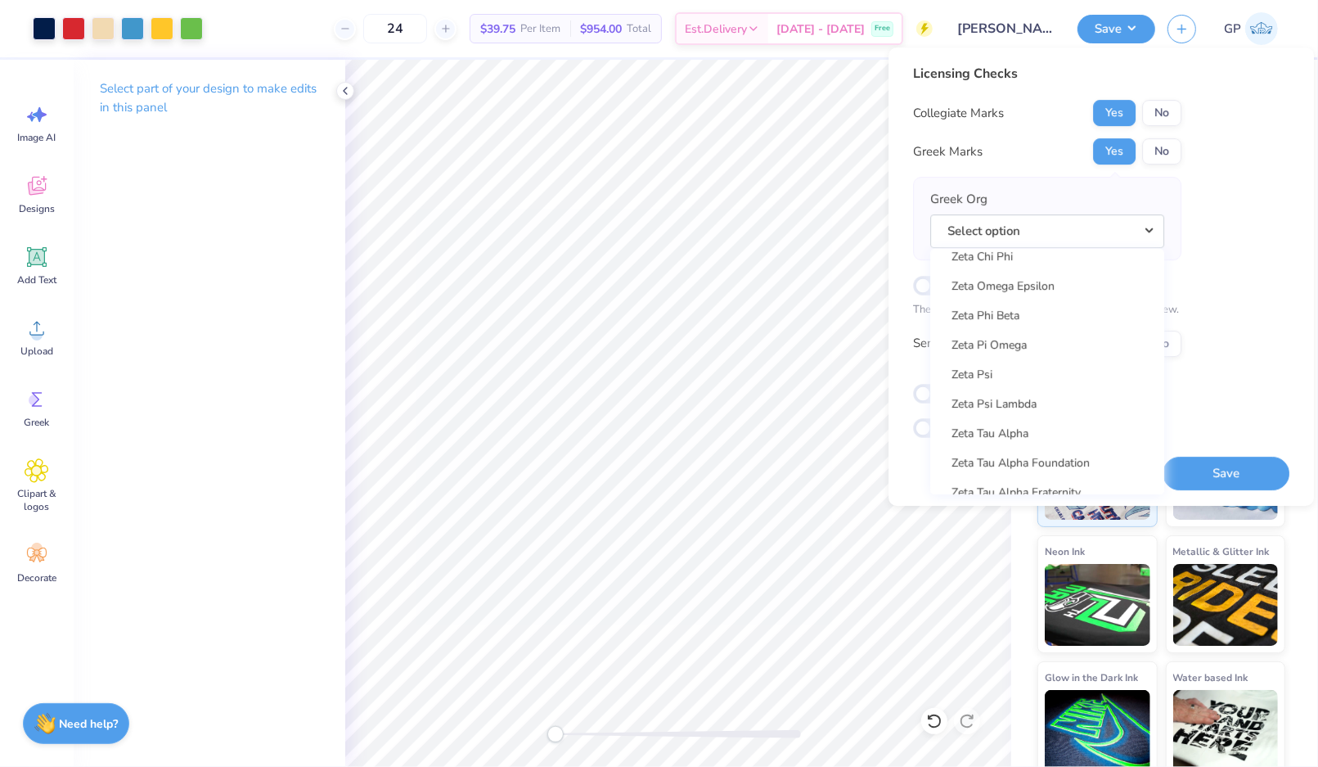
scroll to position [12769, 0]
click at [1013, 424] on link "Zeta Tau Alpha" at bounding box center [1047, 429] width 221 height 27
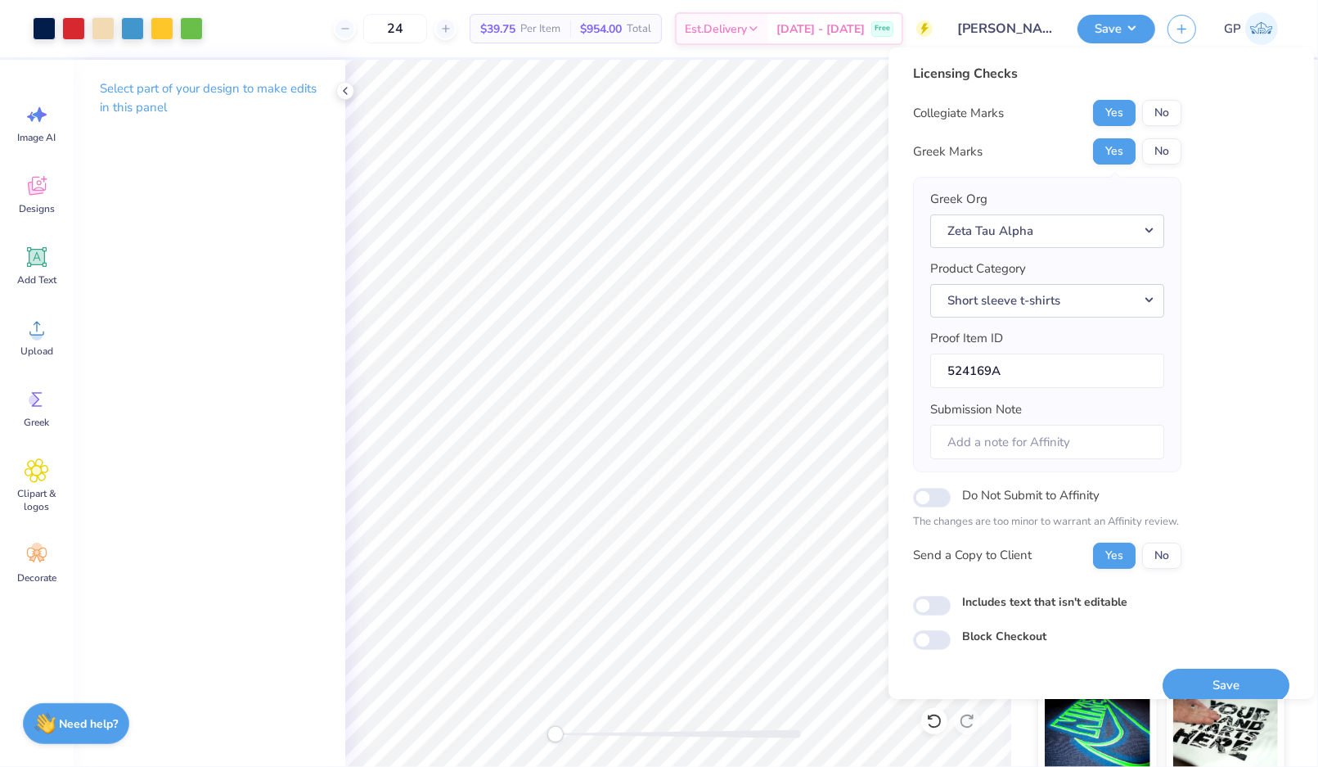
click at [931, 613] on div "Licensing Checks Collegiate Marks Yes No Greek Marks Yes No Greek Org Zeta Tau …" at bounding box center [1101, 357] width 376 height 586
click at [937, 607] on input "Includes text that isn't editable" at bounding box center [932, 606] width 38 height 20
checkbox input "true"
click at [1193, 673] on button "Save" at bounding box center [1226, 685] width 127 height 34
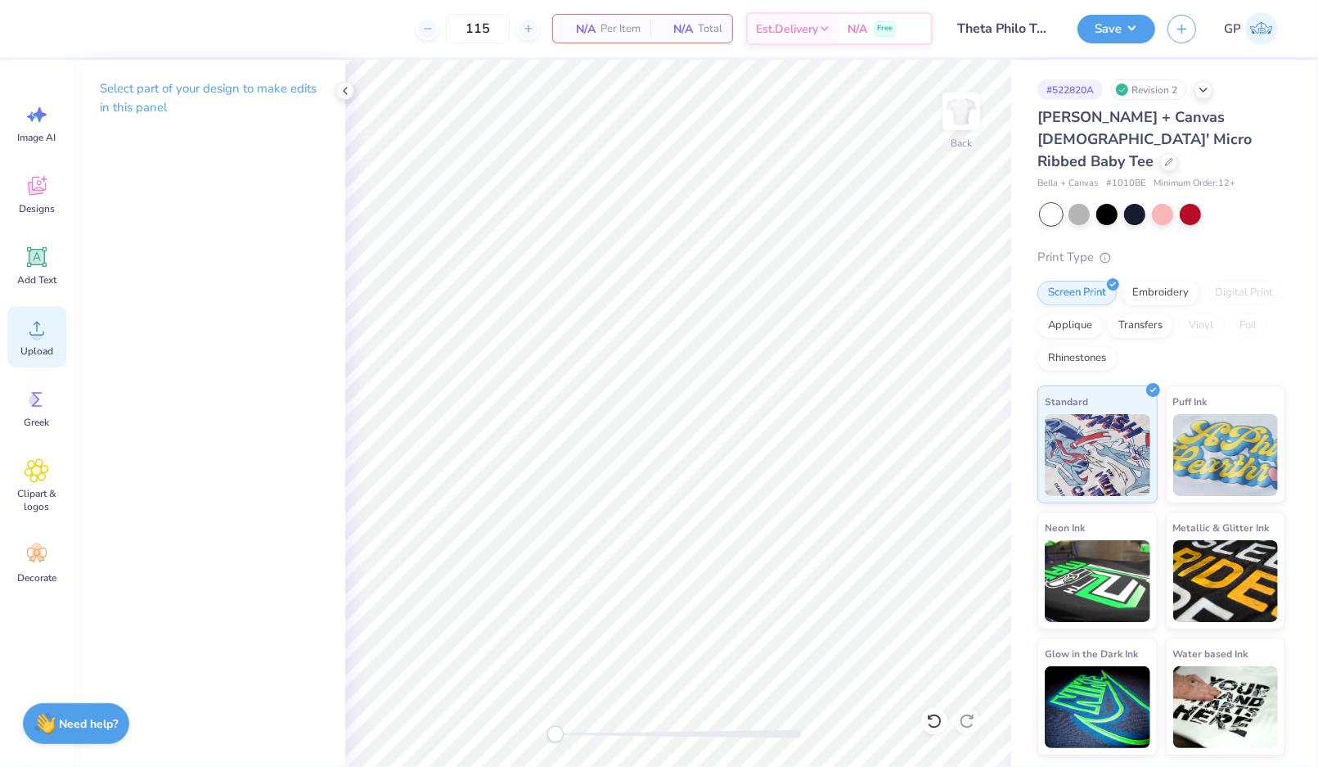
click at [38, 310] on div "Upload" at bounding box center [36, 336] width 59 height 61
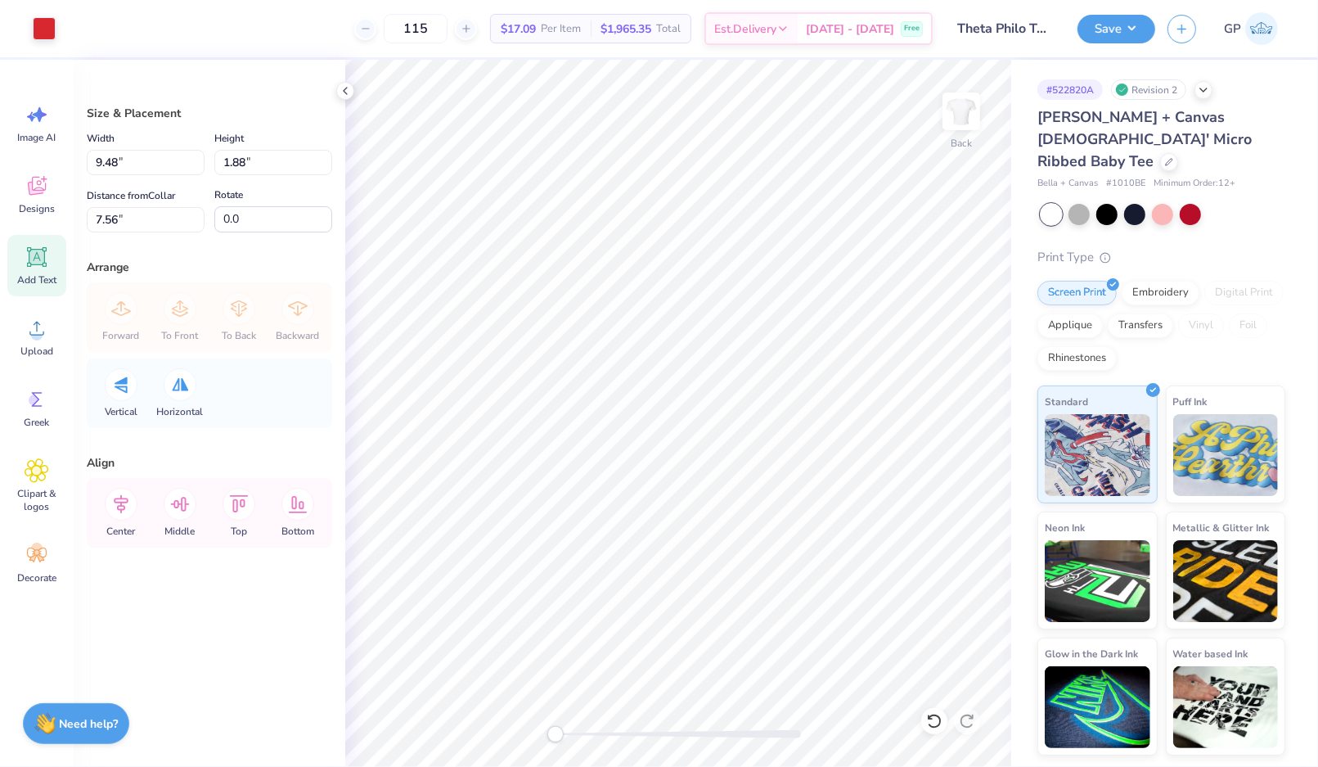
click at [34, 275] on span "Add Text" at bounding box center [36, 279] width 39 height 13
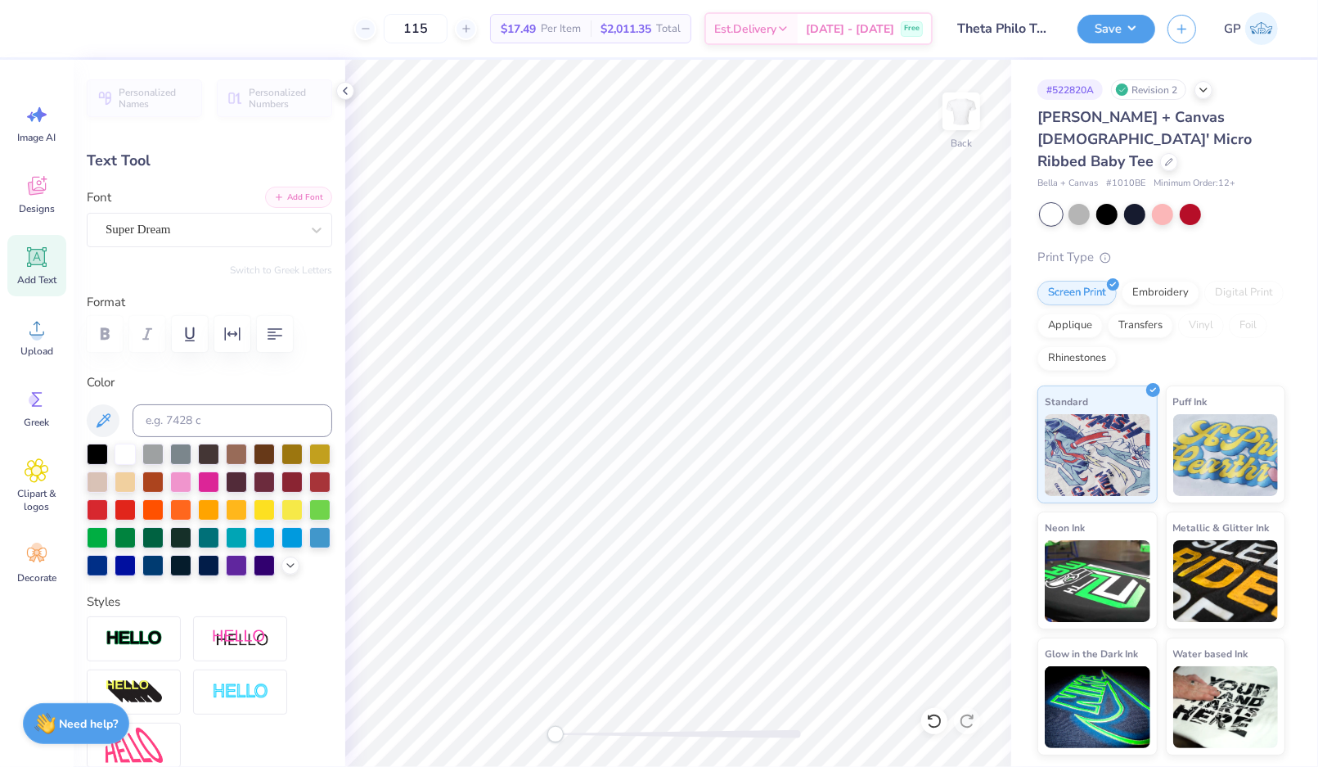
click at [293, 190] on button "Add Font" at bounding box center [298, 197] width 67 height 21
click at [97, 455] on div at bounding box center [97, 452] width 21 height 21
click at [281, 191] on button "Add Font" at bounding box center [298, 197] width 67 height 21
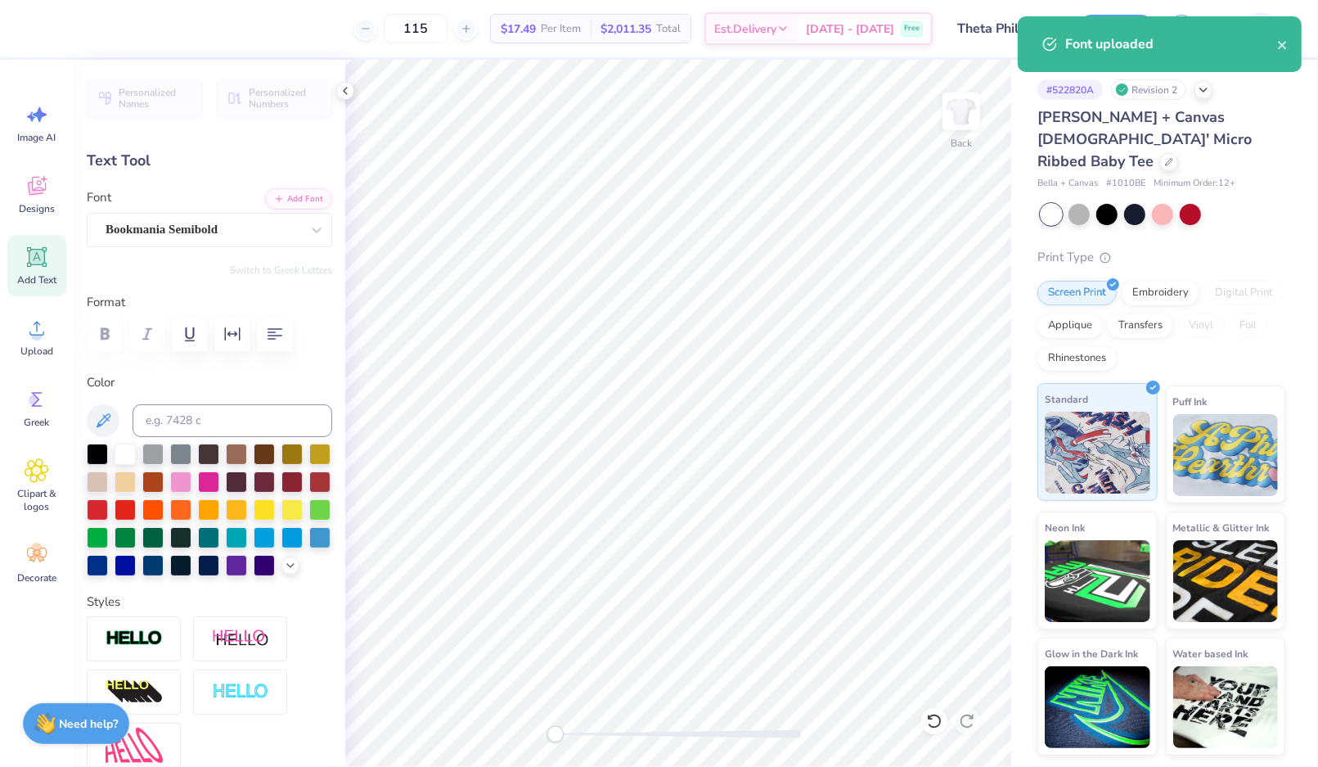
type textarea "Benefitting CASA"
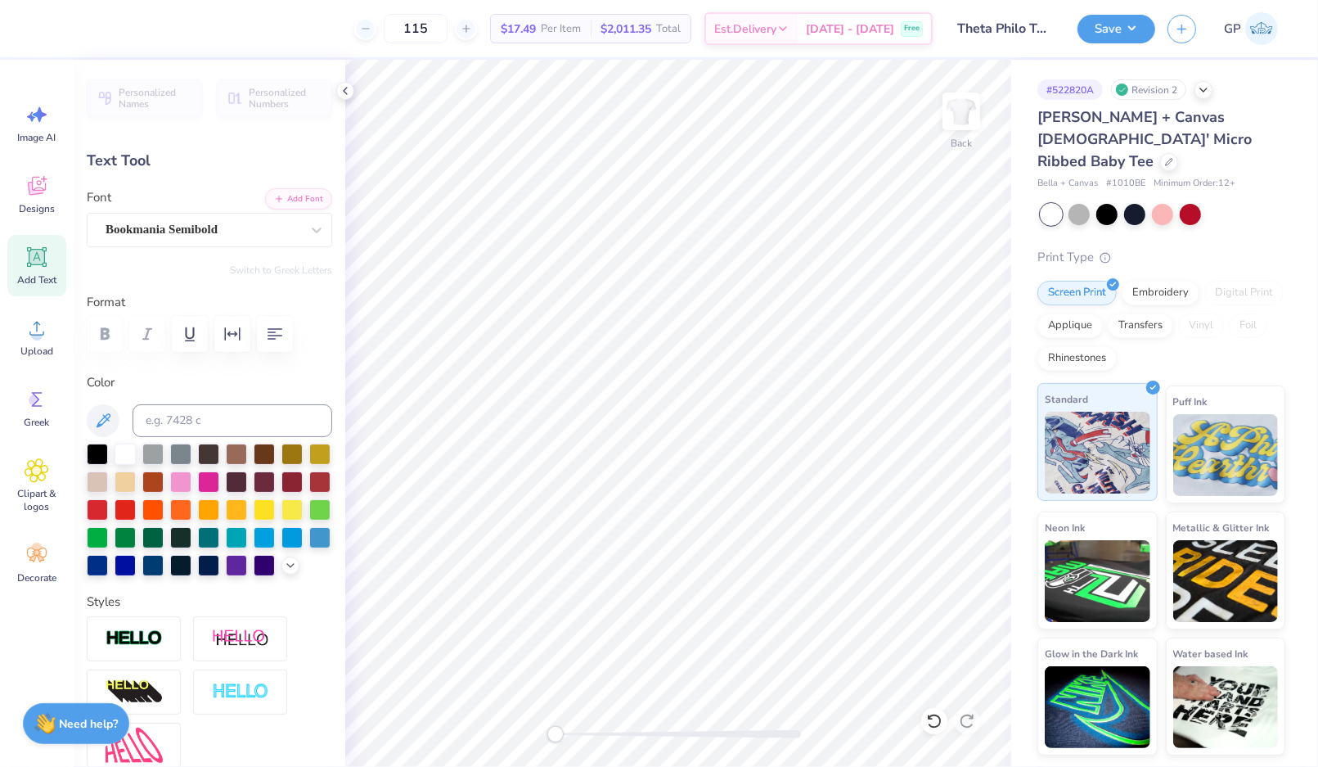
type input "4.41"
type input "0.50"
type input "5.48"
click at [590, 732] on div at bounding box center [678, 734] width 245 height 8
type input "5.52"
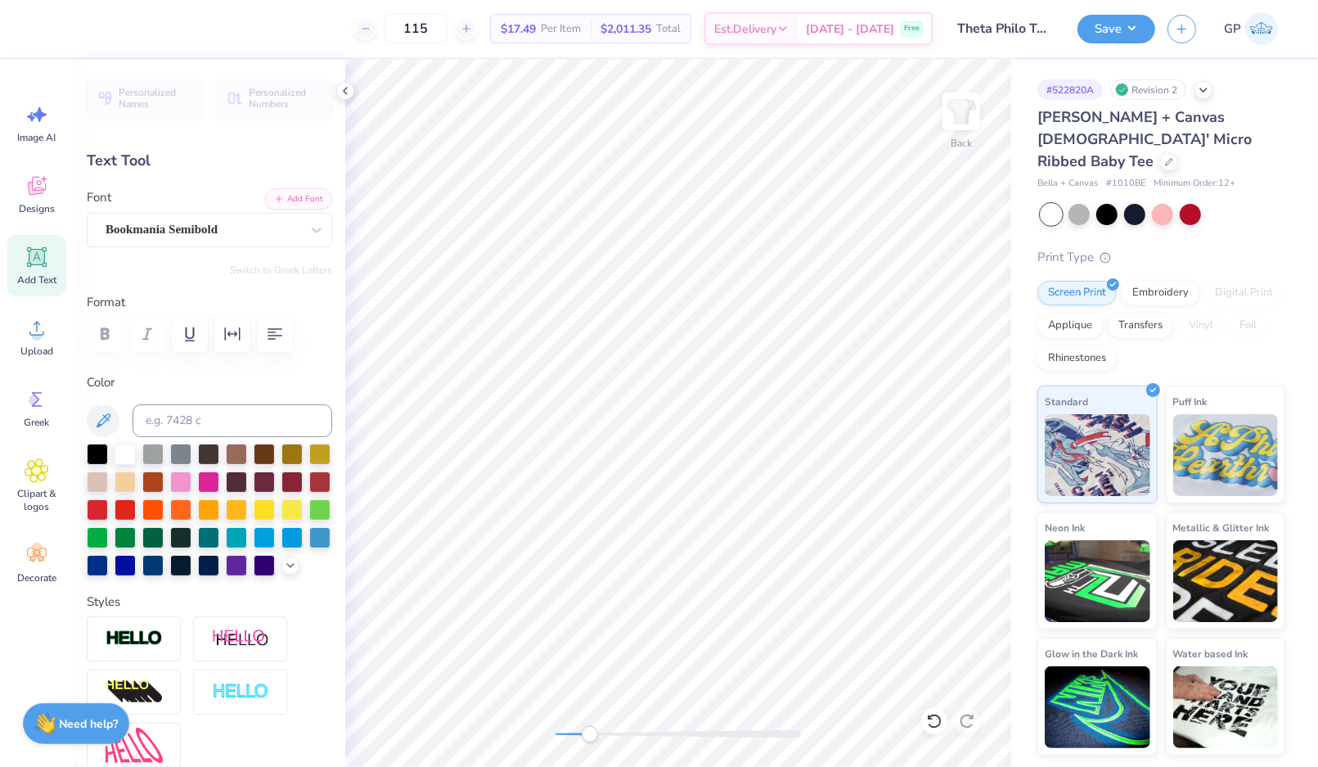
type input "0.63"
type input "4.25"
drag, startPoint x: 595, startPoint y: 731, endPoint x: 618, endPoint y: 733, distance: 23.0
click at [618, 733] on div "Accessibility label" at bounding box center [612, 734] width 16 height 16
type input "5.54"
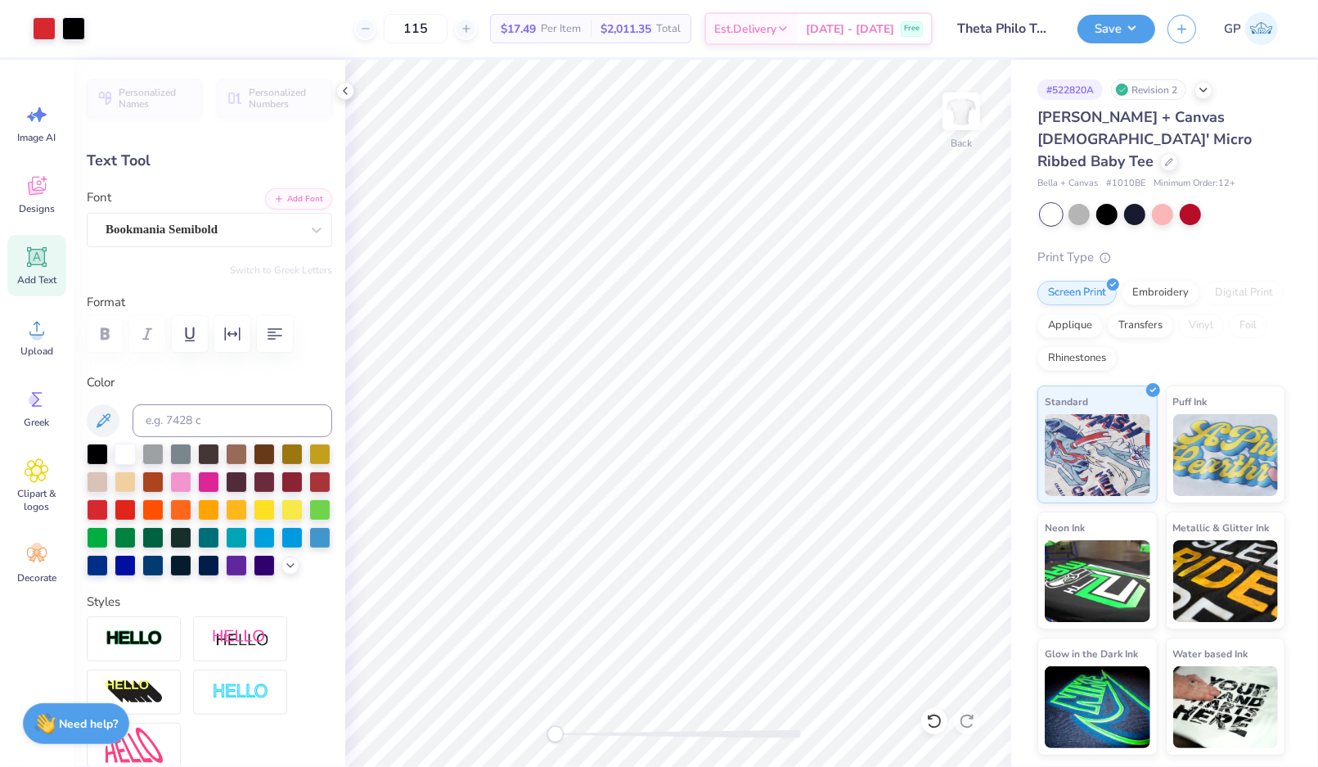
click at [543, 722] on div "Back" at bounding box center [678, 413] width 666 height 707
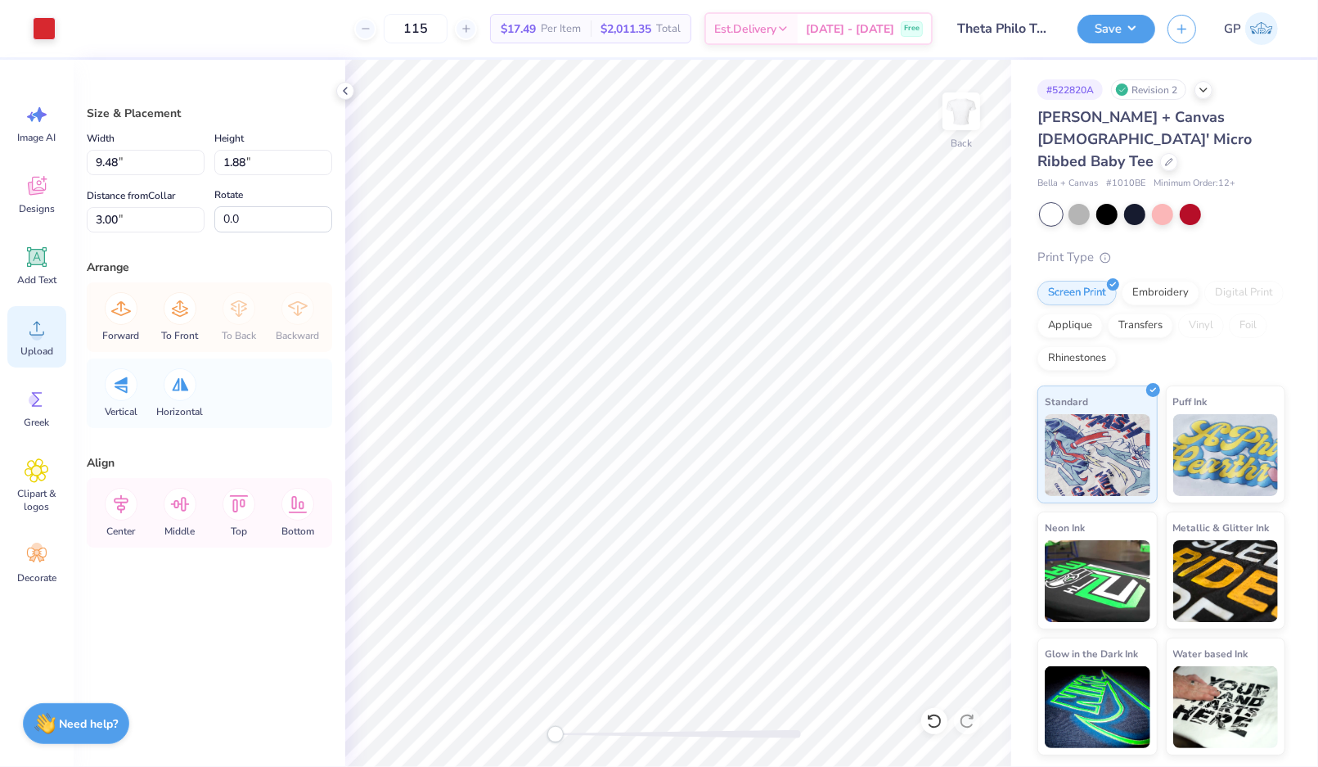
click at [44, 336] on icon at bounding box center [37, 328] width 25 height 25
click at [43, 25] on div at bounding box center [44, 27] width 23 height 23
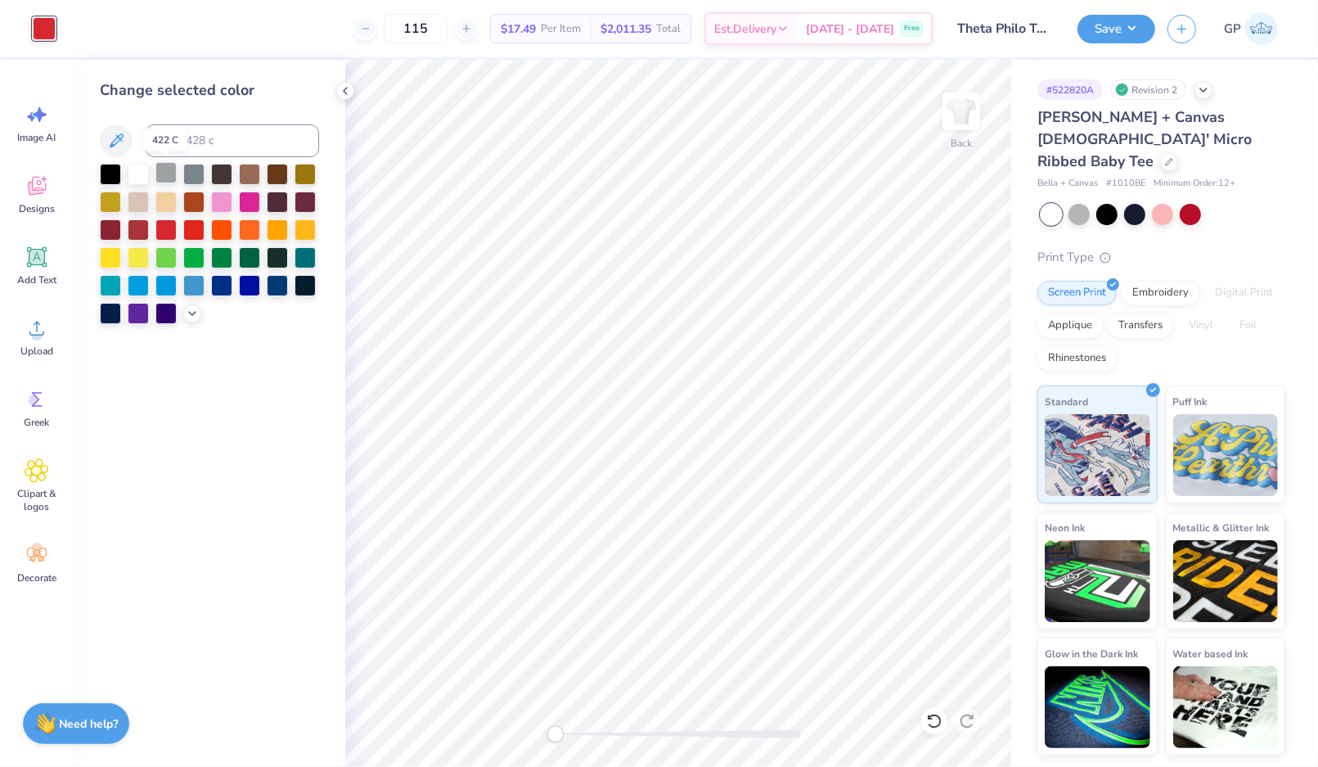
click at [166, 164] on div at bounding box center [165, 172] width 21 height 21
click at [52, 353] on span "Upload" at bounding box center [36, 350] width 33 height 13
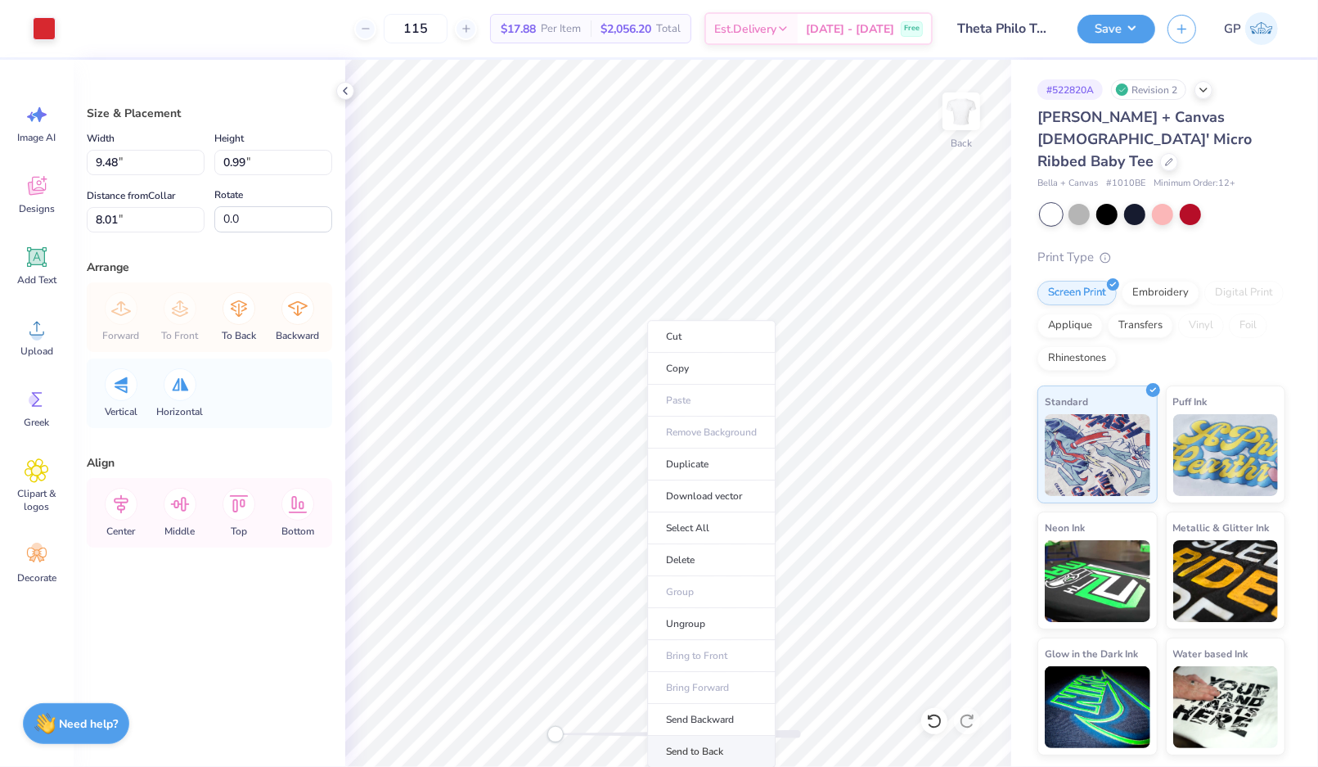
click at [686, 745] on li "Send to Back" at bounding box center [711, 752] width 128 height 32
type input "3.00"
type input "1.88"
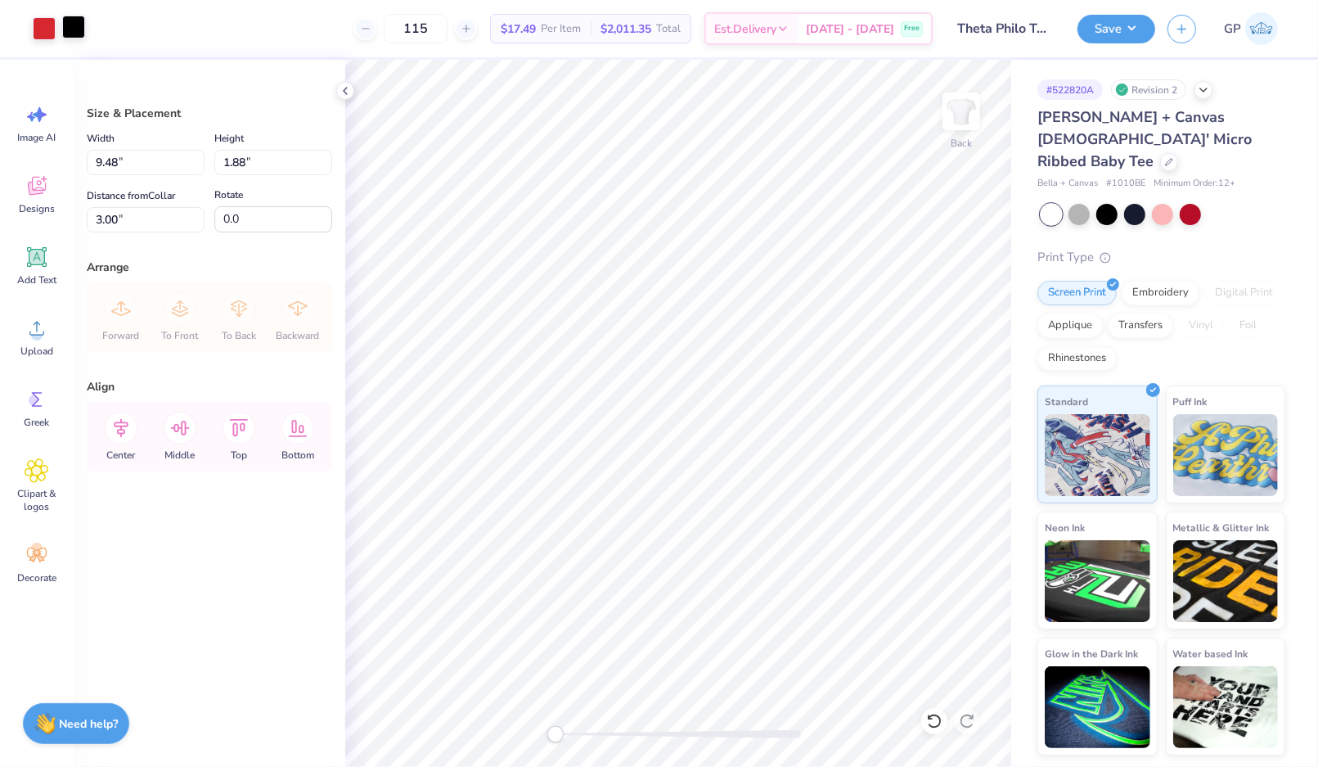
click at [72, 26] on div at bounding box center [73, 27] width 23 height 23
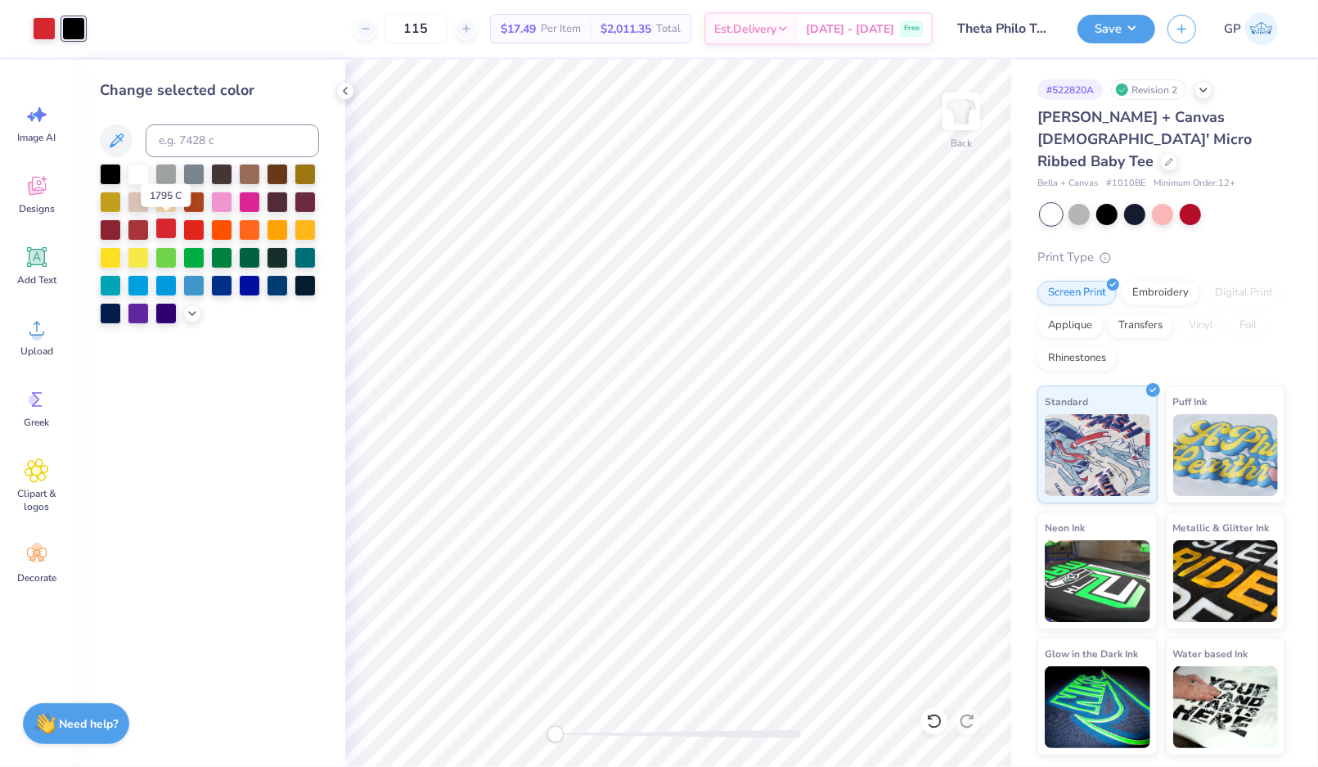
click at [172, 229] on div at bounding box center [165, 228] width 21 height 21
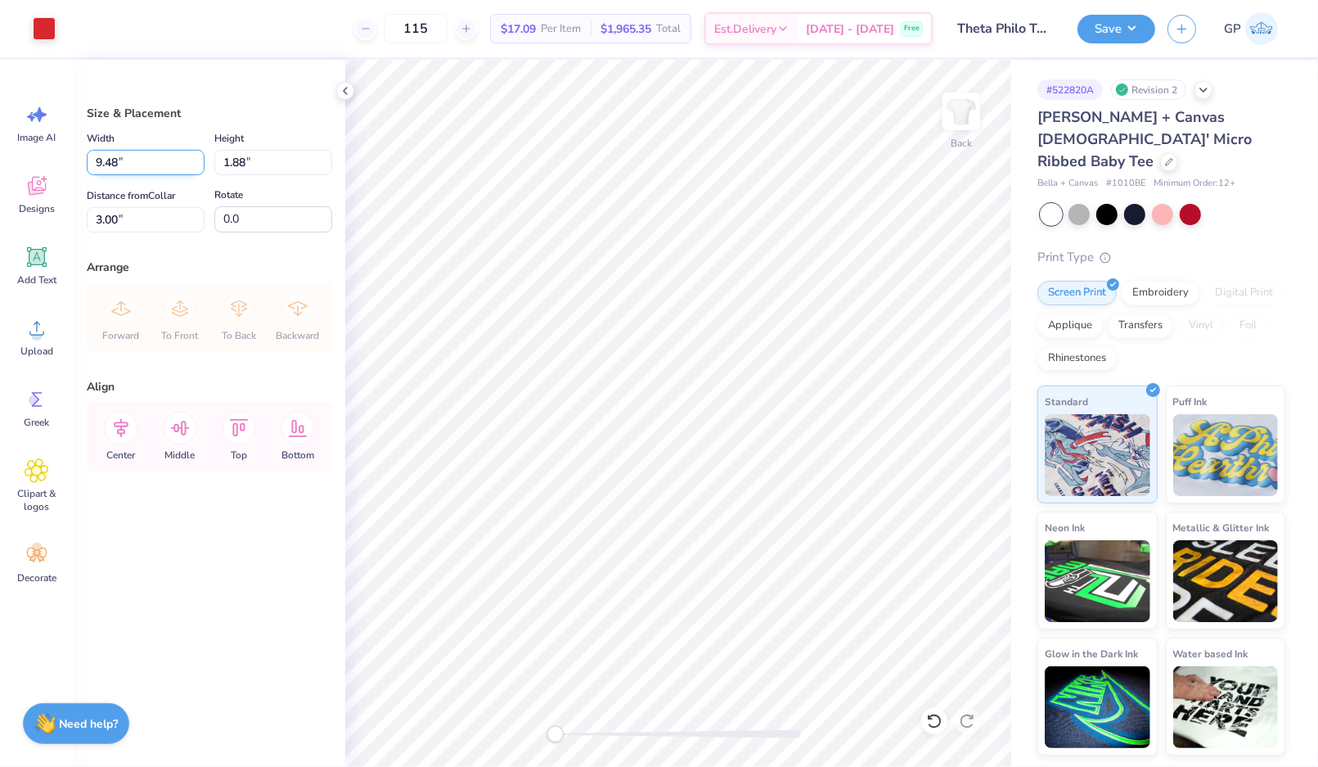
click at [133, 160] on input "9.48" at bounding box center [146, 162] width 118 height 25
type input "9.49"
type input "1.89"
click at [133, 160] on input "9.49" at bounding box center [146, 162] width 118 height 25
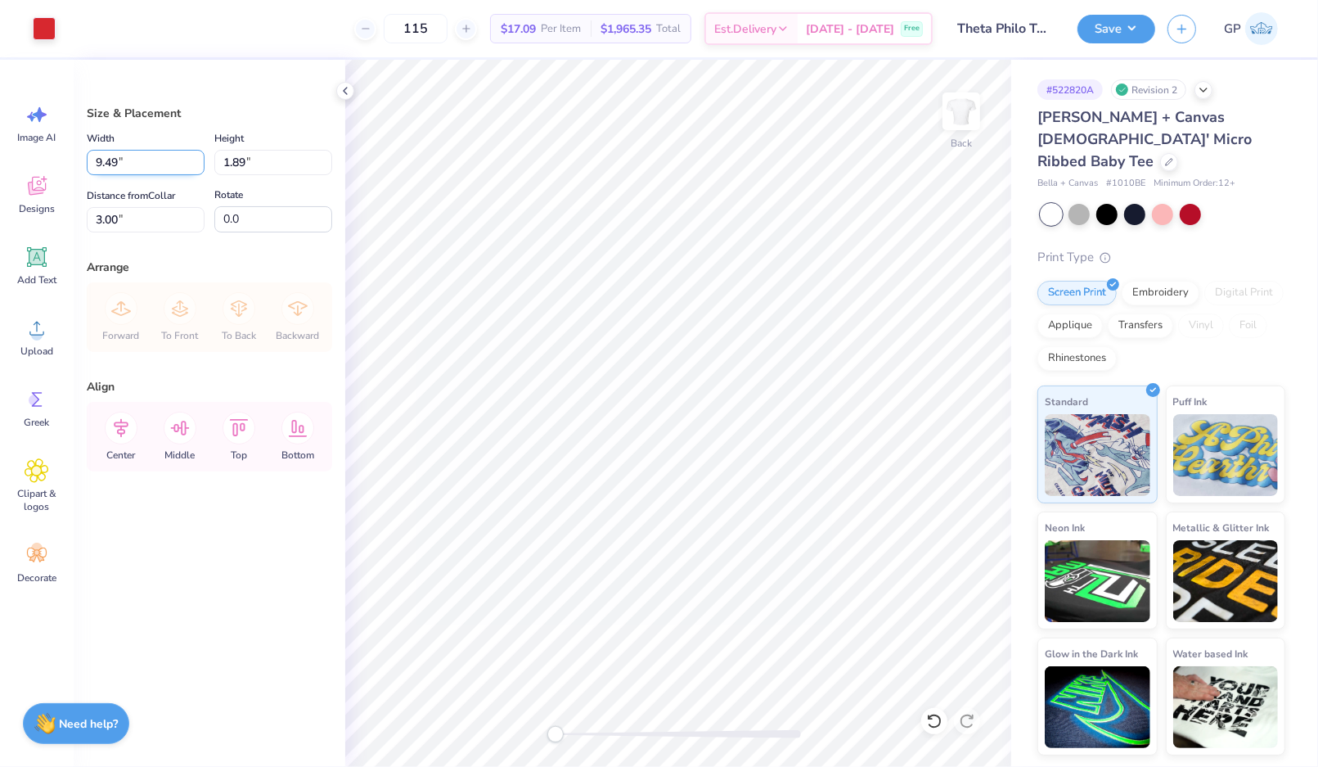
click at [133, 160] on input "9.49" at bounding box center [146, 162] width 118 height 25
type input "7.00"
type input "1.39"
type input "3.25"
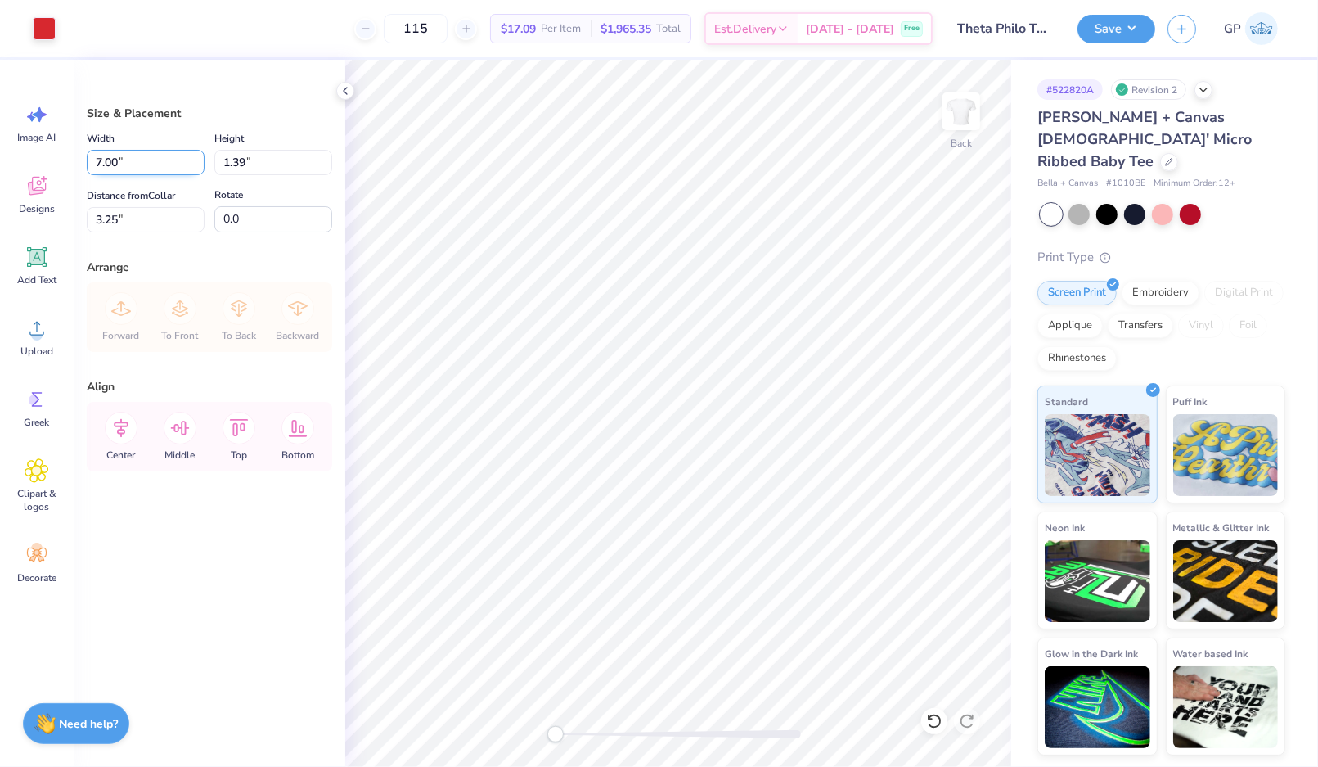
click at [146, 163] on input "7.00" at bounding box center [146, 162] width 118 height 25
type input "10.00"
type input "1.99"
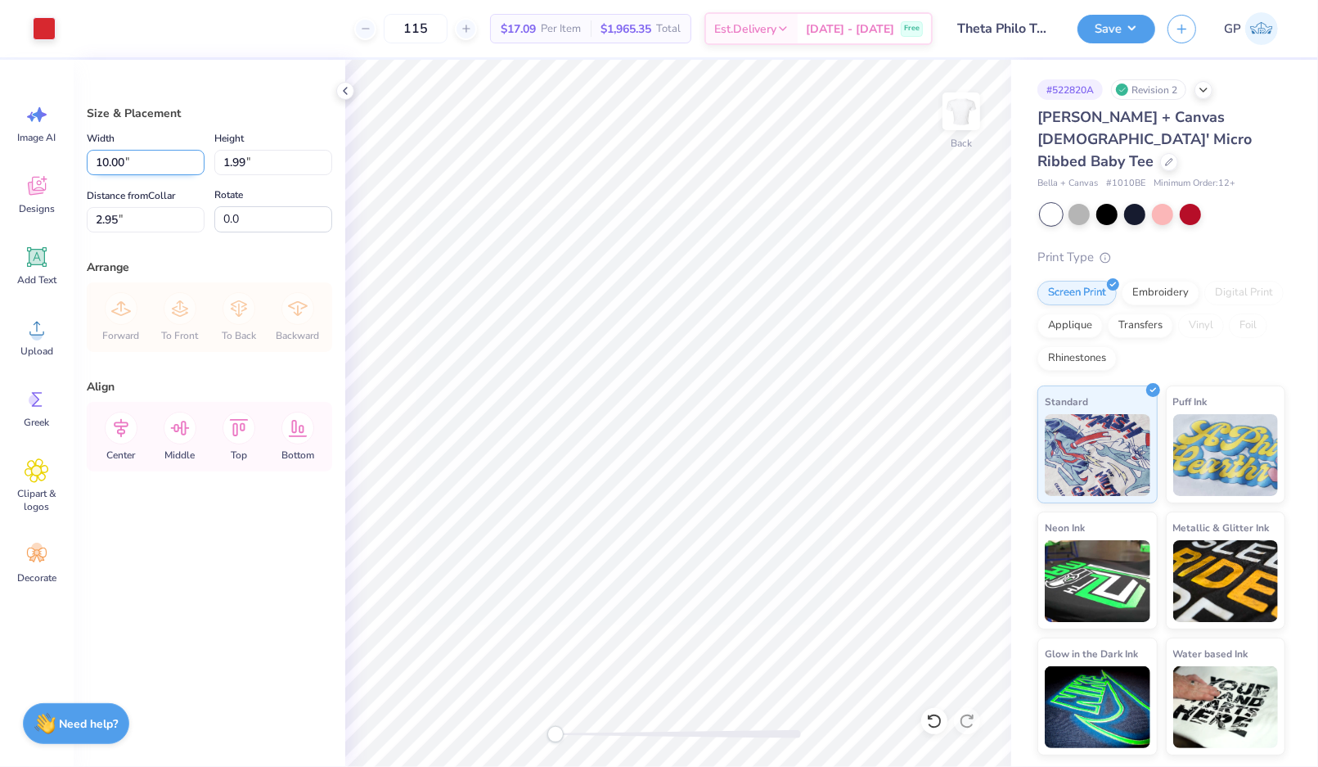
click at [127, 157] on input "10.00" at bounding box center [146, 162] width 118 height 25
click at [137, 210] on input "2.95" at bounding box center [146, 219] width 118 height 25
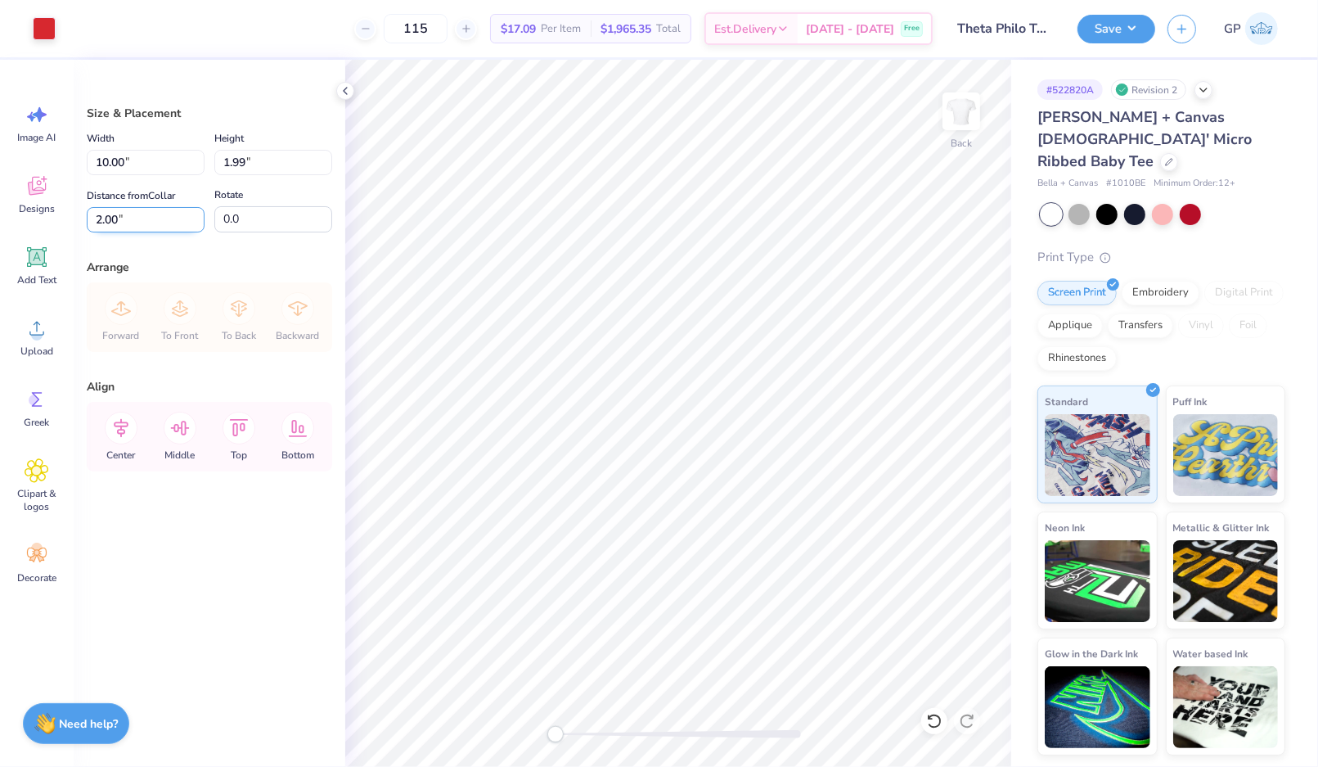
click at [131, 212] on input "2.00" at bounding box center [146, 219] width 118 height 25
type input "2.50"
click at [1106, 32] on button "Save" at bounding box center [1117, 26] width 78 height 29
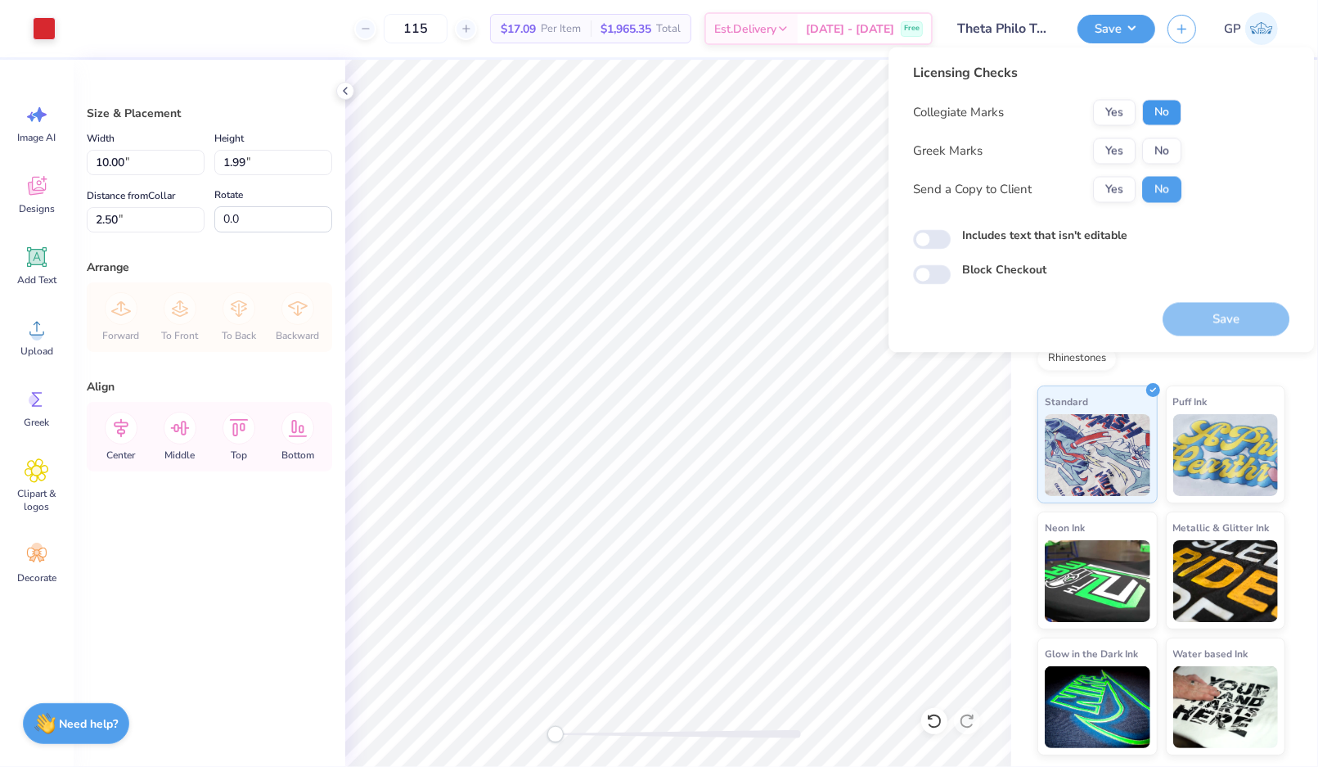
click at [1154, 112] on button "No" at bounding box center [1161, 113] width 39 height 26
click at [1105, 159] on button "Yes" at bounding box center [1114, 151] width 43 height 26
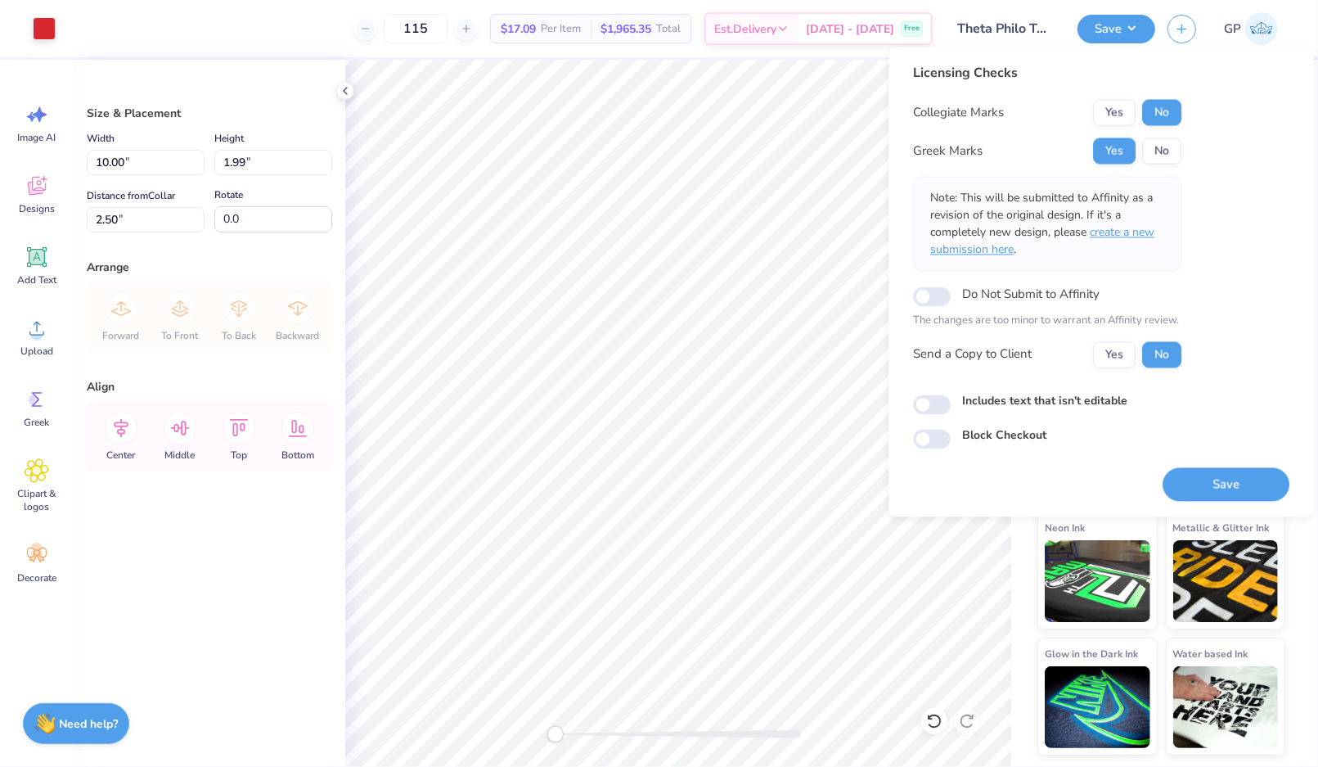
click at [1116, 227] on span "create a new submission here" at bounding box center [1042, 241] width 224 height 33
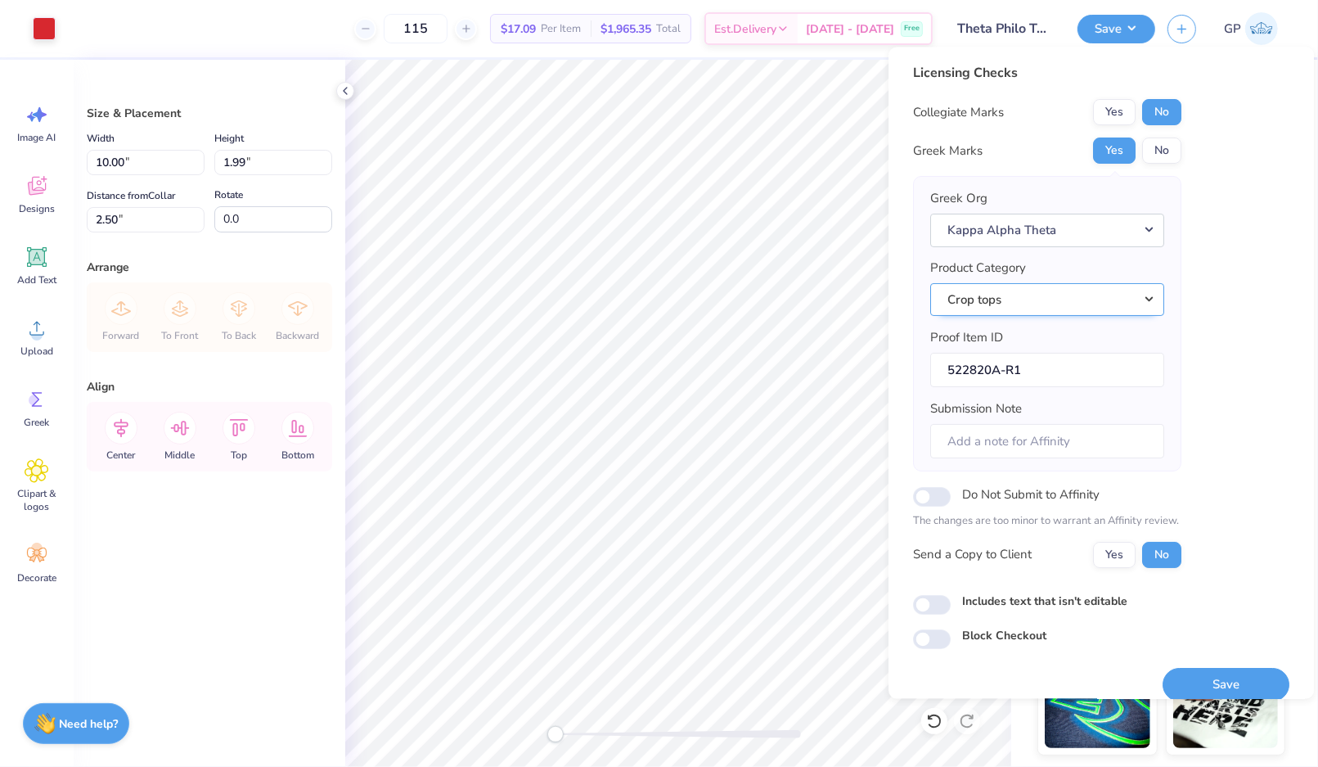
click at [1021, 313] on button "Crop tops" at bounding box center [1047, 300] width 234 height 34
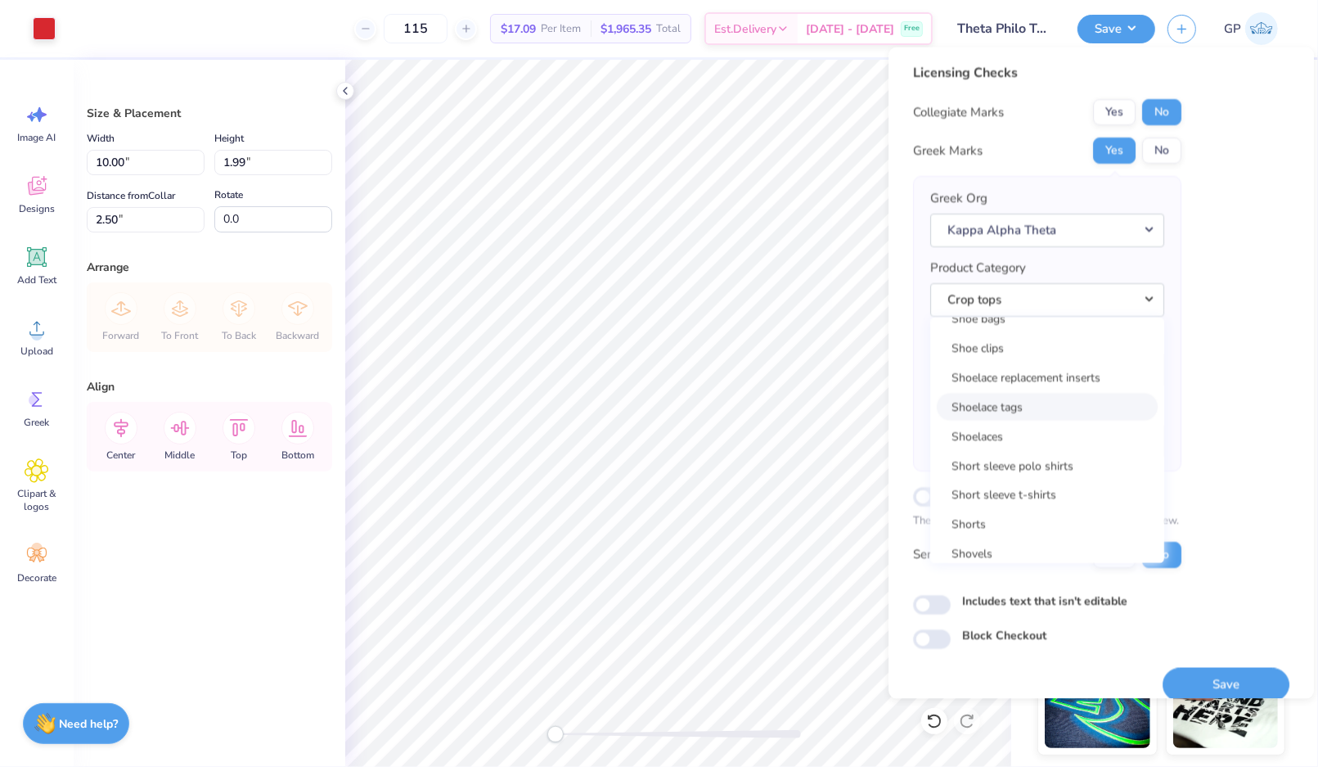
scroll to position [23591, 0]
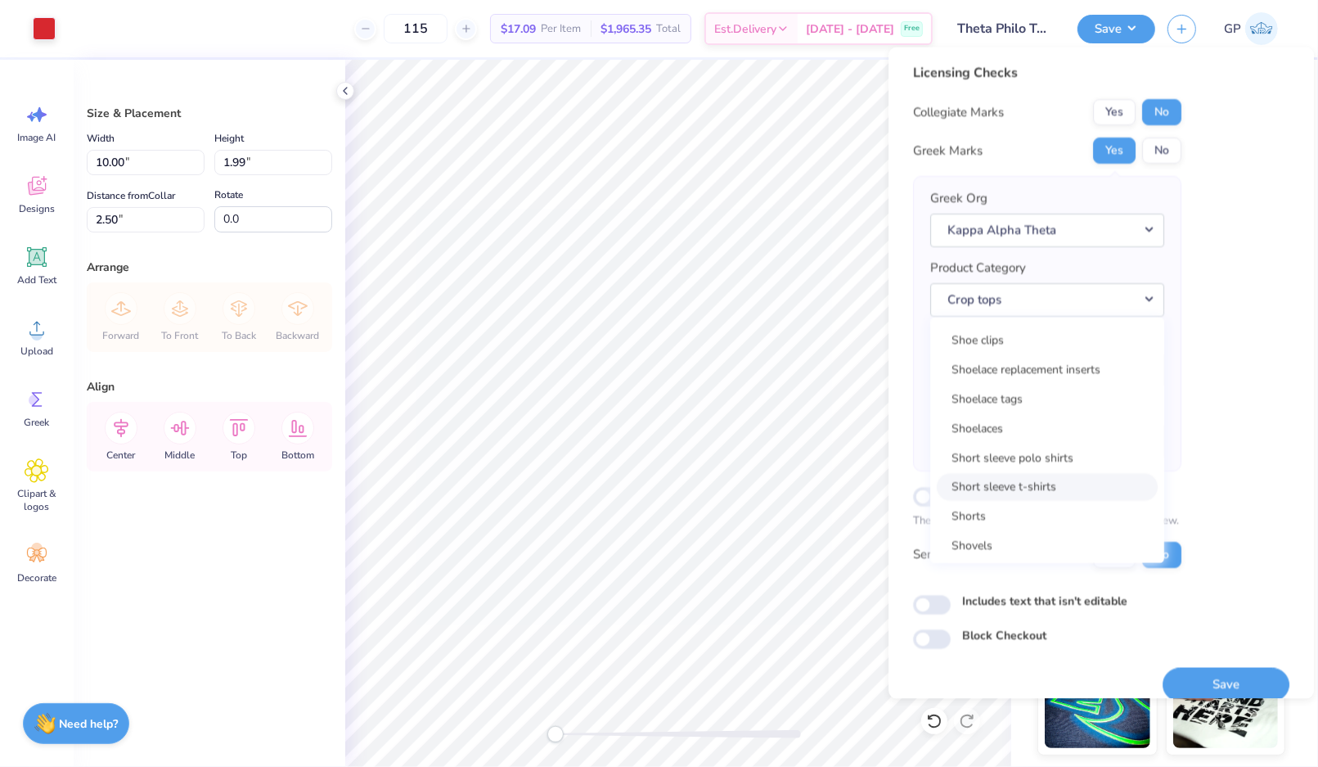
click at [1038, 480] on link "Short sleeve t-shirts" at bounding box center [1047, 487] width 221 height 27
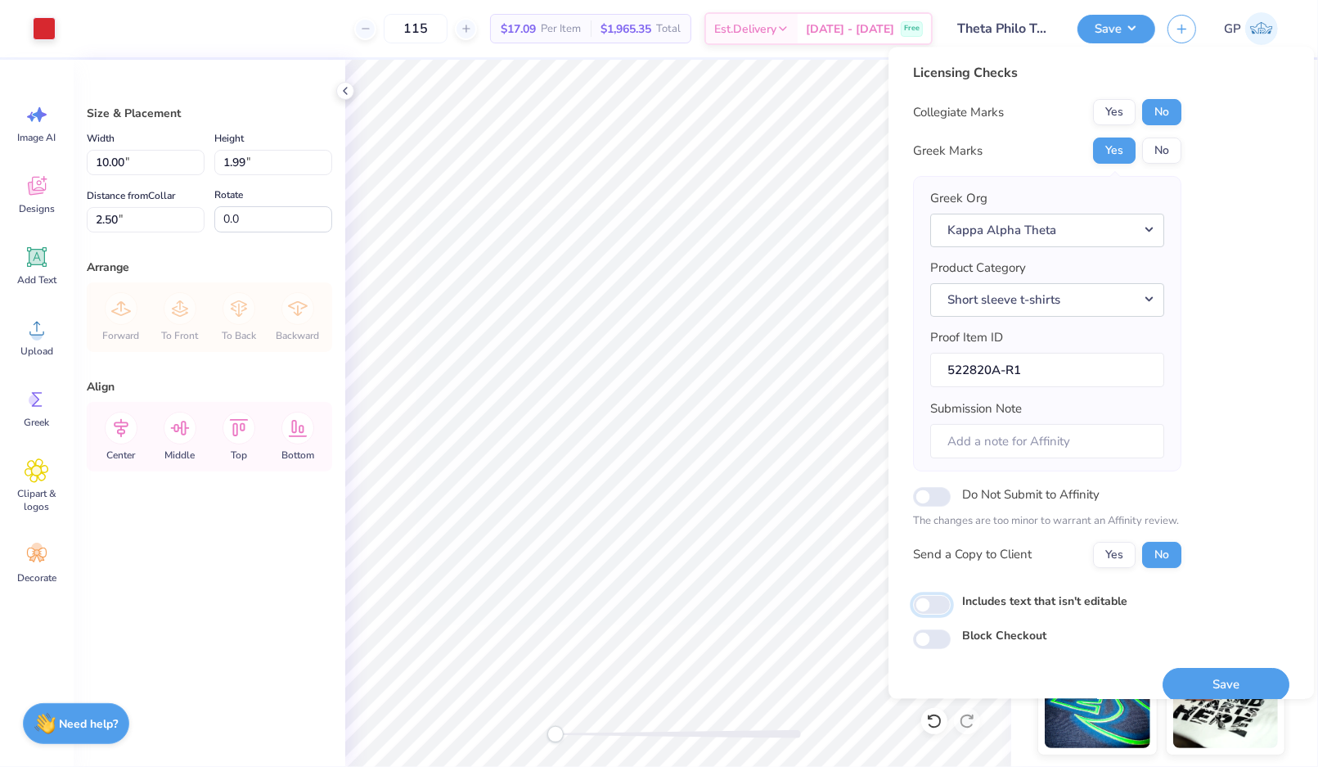
click at [938, 596] on input "Includes text that isn't editable" at bounding box center [932, 605] width 38 height 20
checkbox input "true"
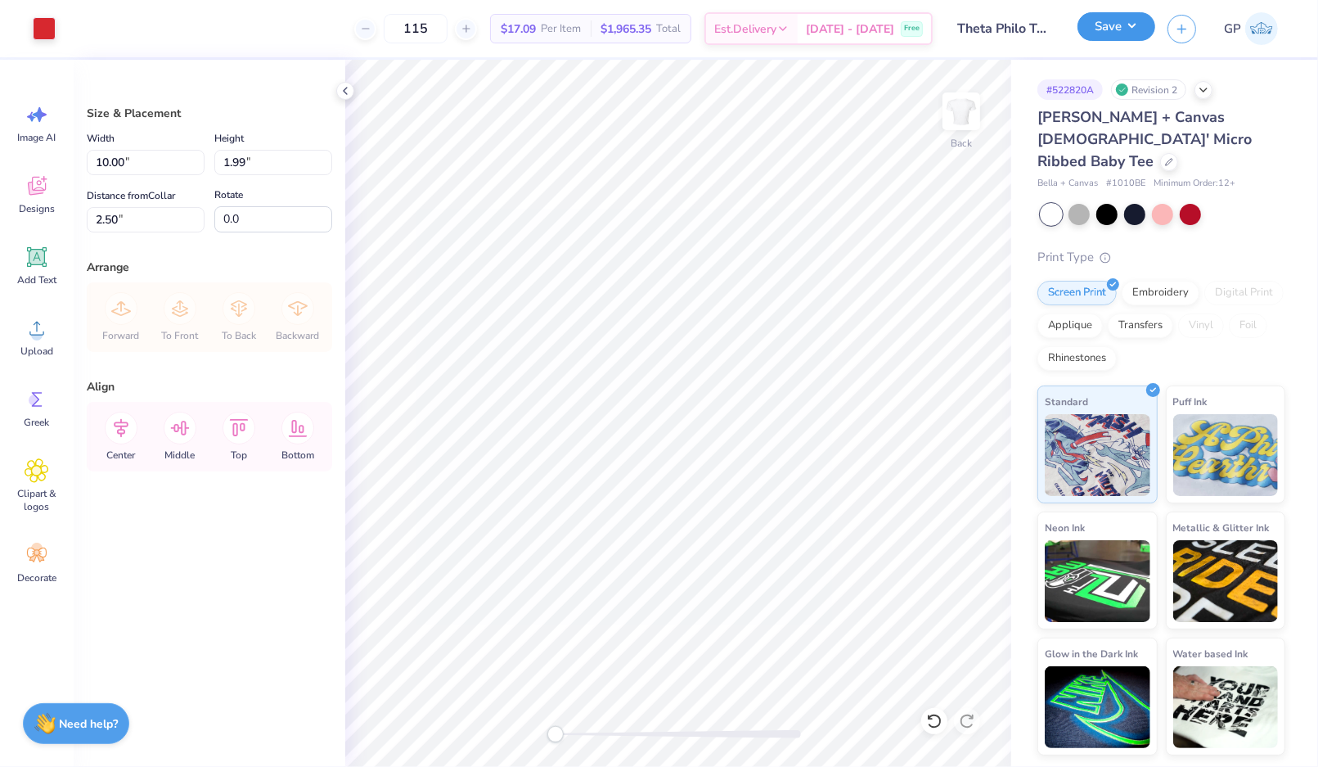
click at [1106, 29] on button "Save" at bounding box center [1117, 26] width 78 height 29
click at [1104, 23] on button "Save" at bounding box center [1117, 26] width 78 height 29
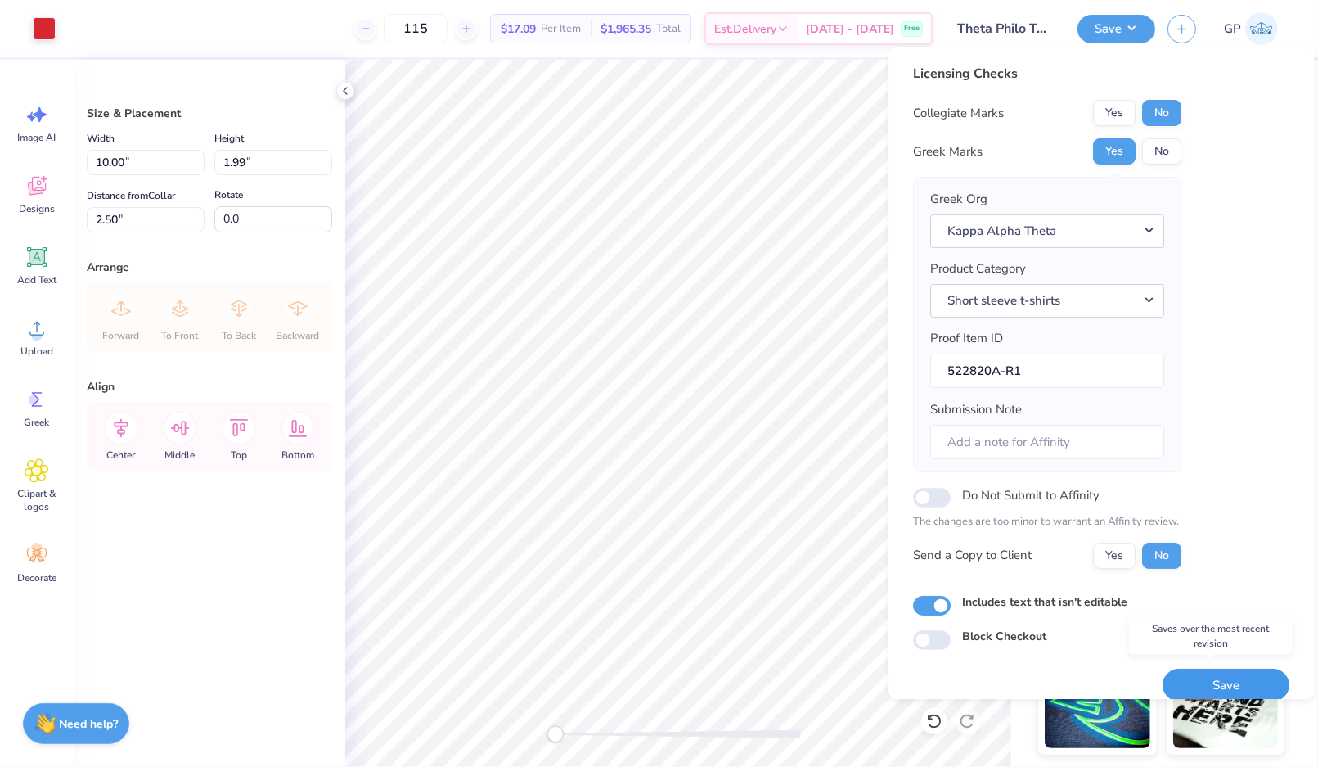
click at [1229, 682] on button "Save" at bounding box center [1226, 685] width 127 height 34
